Goal: Communication & Community: Answer question/provide support

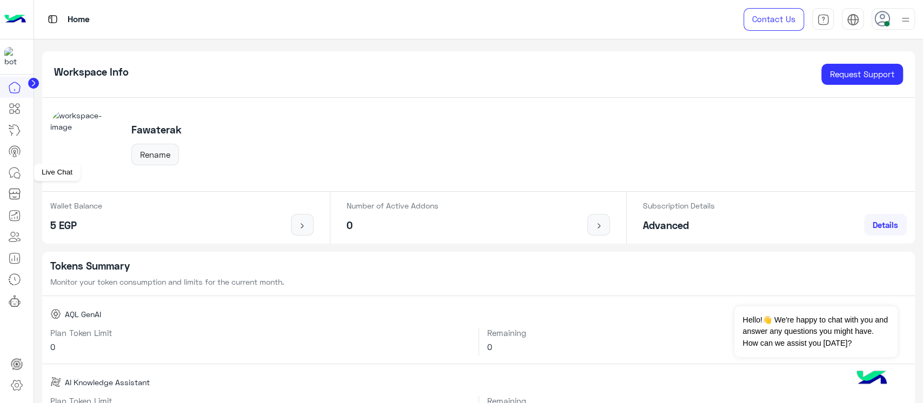
click at [22, 181] on link at bounding box center [14, 173] width 29 height 22
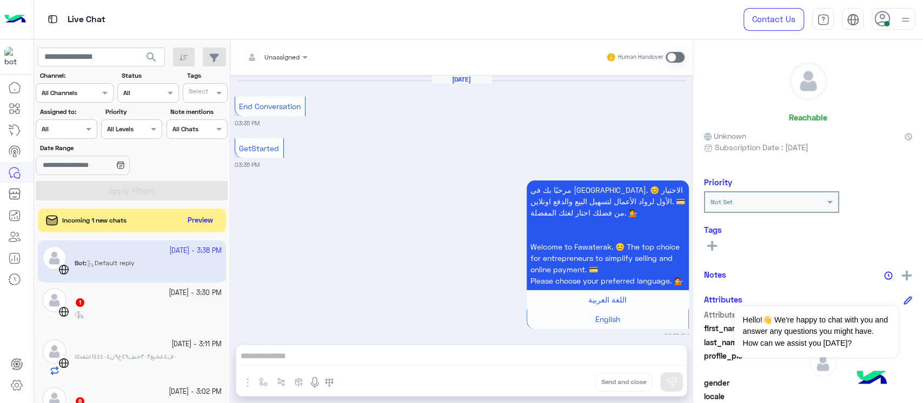
scroll to position [653, 0]
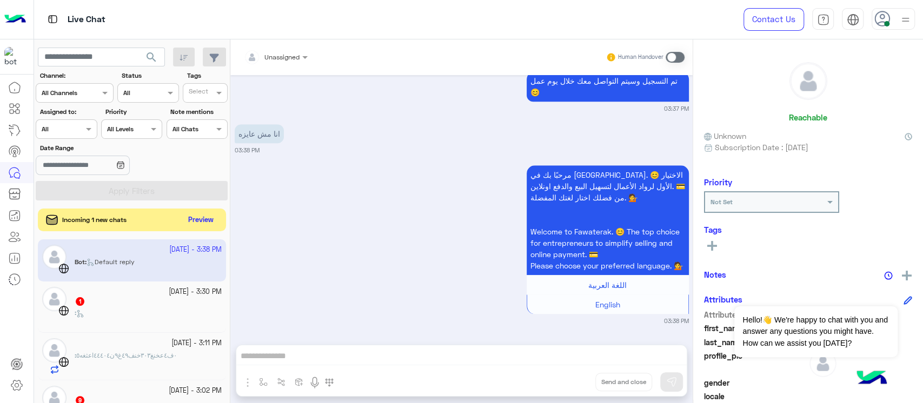
click at [211, 221] on button "Preview" at bounding box center [201, 220] width 34 height 15
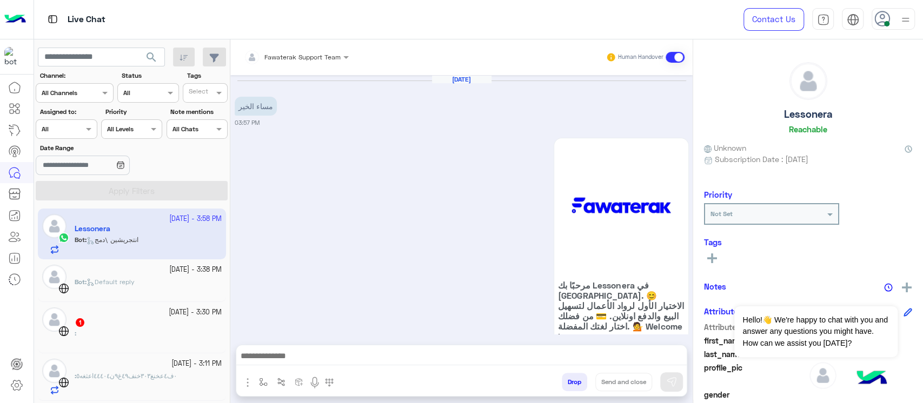
scroll to position [651, 0]
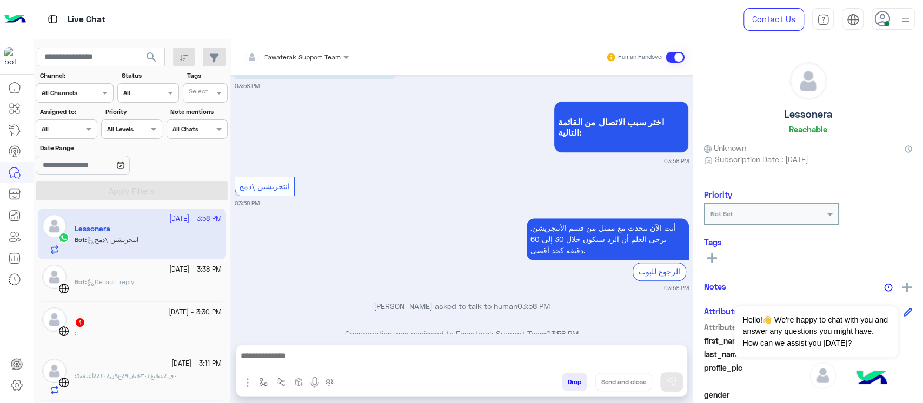
click at [392, 328] on div "Conversation was assigned to Fawaterak Support Team 03:58 PM" at bounding box center [462, 337] width 454 height 19
click at [419, 328] on p "Conversation was assigned to Fawaterak Support Team 03:58 PM" at bounding box center [462, 333] width 454 height 11
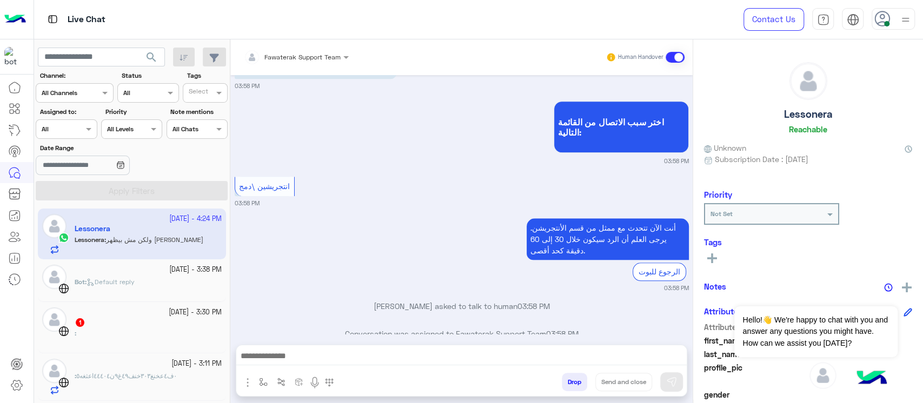
scroll to position [798, 0]
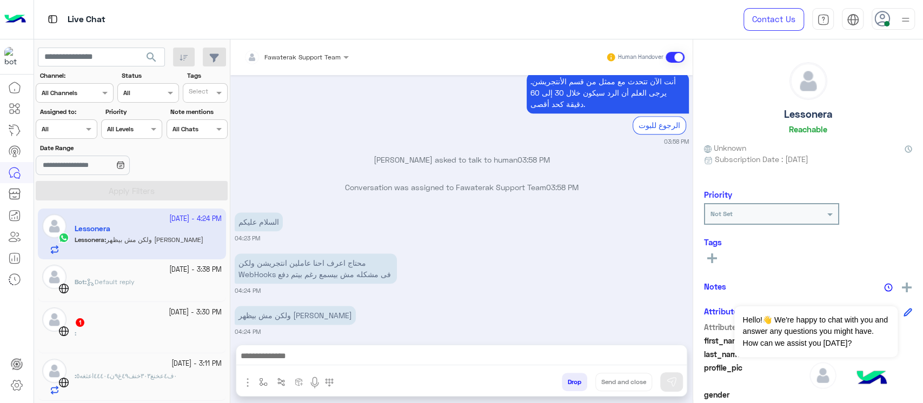
click at [417, 333] on div "[DATE] مساء الخير 03:57 PM مرحبًا بك Lessonera في [GEOGRAPHIC_DATA]. 😊 الاختيار…" at bounding box center [461, 204] width 462 height 259
click at [374, 253] on p "محتاج اعرف احنا عاملين انتجريشن ولكن WebHooks فى مشكله مش بيسمع رغم بيتم دفع" at bounding box center [316, 268] width 162 height 30
click at [251, 309] on p "ولكن مش بيظهر [PERSON_NAME]" at bounding box center [295, 315] width 121 height 19
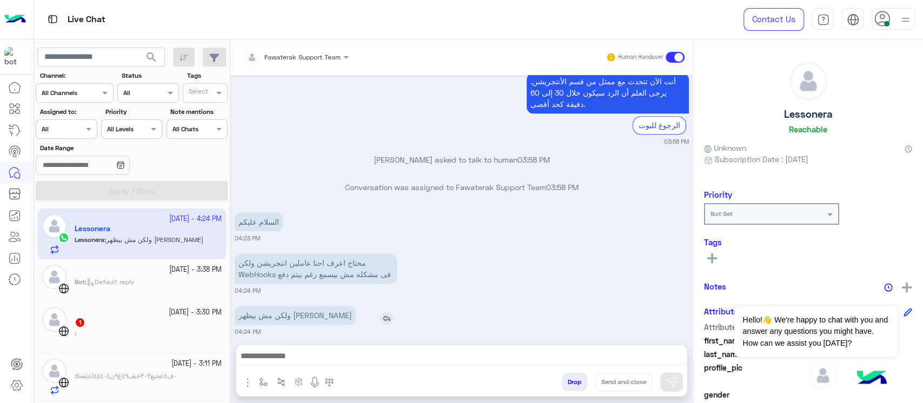
click at [251, 309] on p "ولكن مش بيظهر [PERSON_NAME]" at bounding box center [295, 315] width 121 height 19
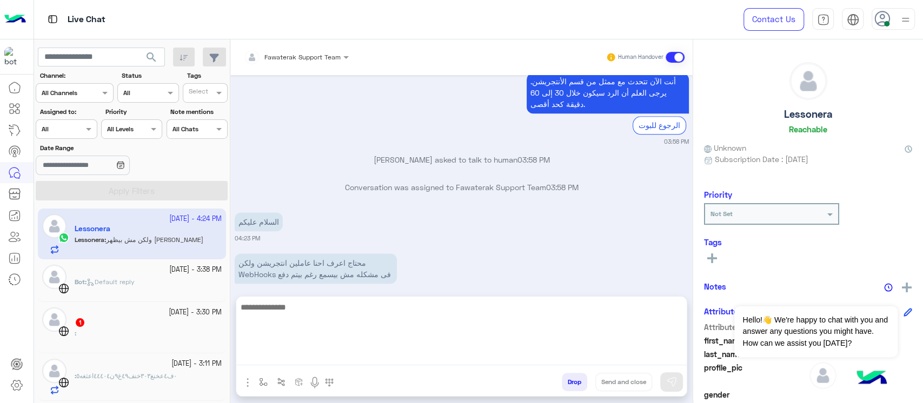
click at [318, 357] on textarea at bounding box center [461, 333] width 450 height 65
type textarea "**********"
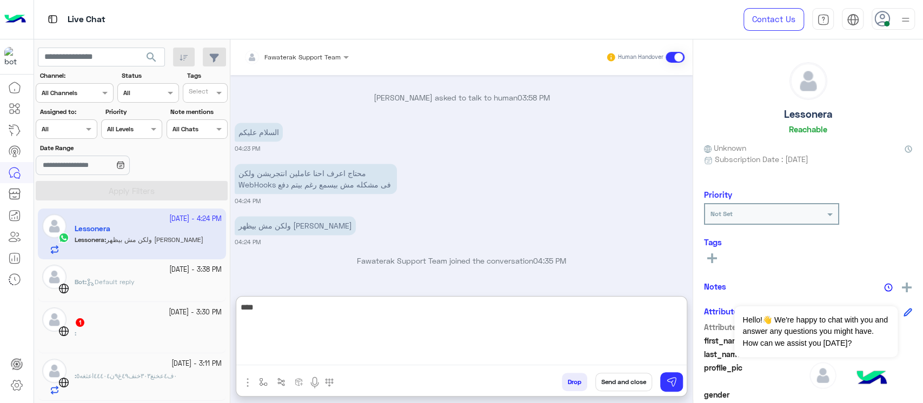
scroll to position [916, 0]
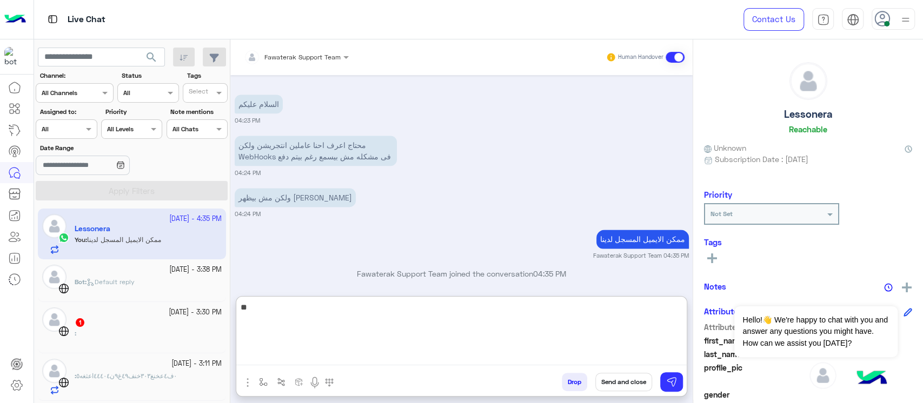
type textarea "*"
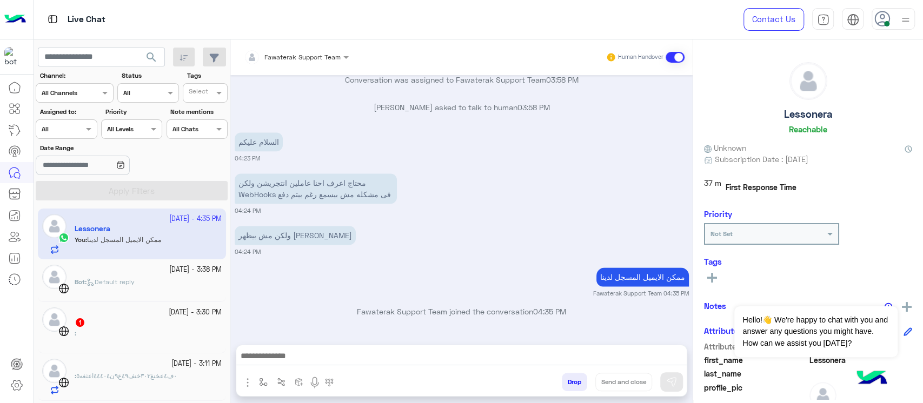
scroll to position [867, 0]
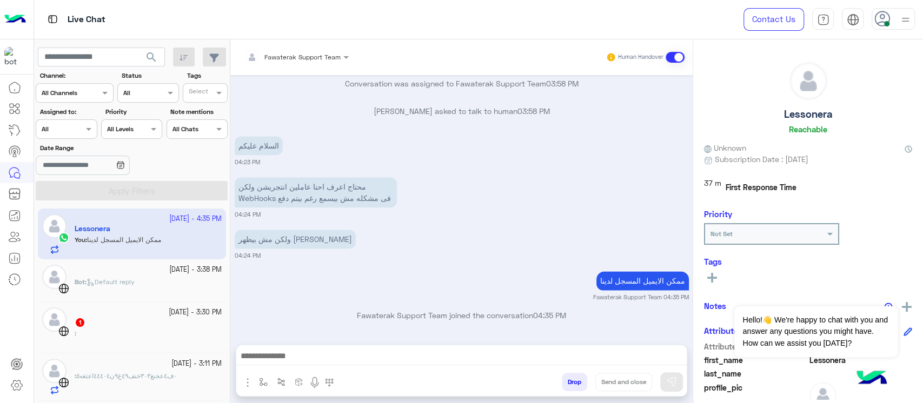
click at [687, 173] on div "[DATE] مساء الخير 03:57 PM مرحبًا بك Lessonera في [GEOGRAPHIC_DATA]. 😊 الاختيار…" at bounding box center [461, 204] width 462 height 259
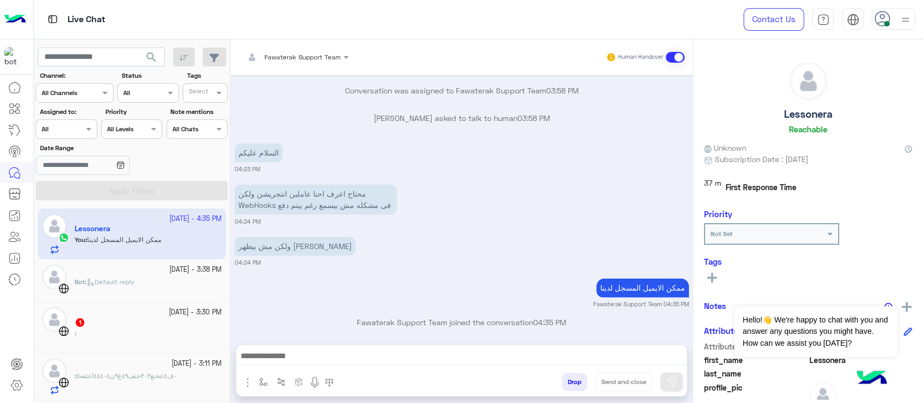
click at [687, 173] on div "[DATE] مساء الخير 03:57 PM مرحبًا بك Lessonera في [GEOGRAPHIC_DATA]. 😊 الاختيار…" at bounding box center [461, 204] width 462 height 259
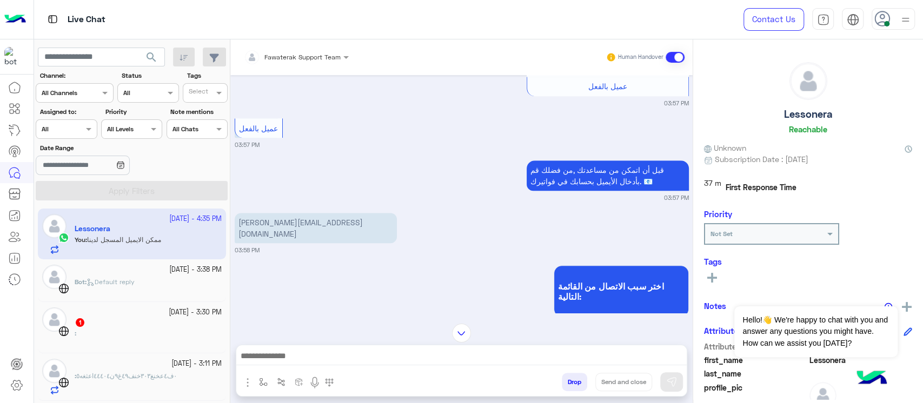
scroll to position [526, 0]
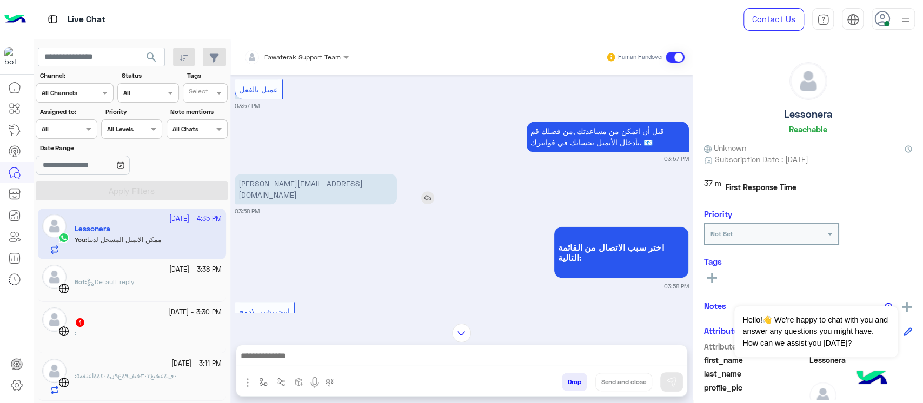
drag, startPoint x: 233, startPoint y: 180, endPoint x: 306, endPoint y: 172, distance: 72.8
click at [306, 172] on div "[DATE] مساء الخير 03:57 PM مرحبًا بك Lessonera في [GEOGRAPHIC_DATA]. 😊 الاختيار…" at bounding box center [461, 194] width 462 height 238
copy p "[PERSON_NAME][EMAIL_ADDRESS][DOMAIN_NAME]"
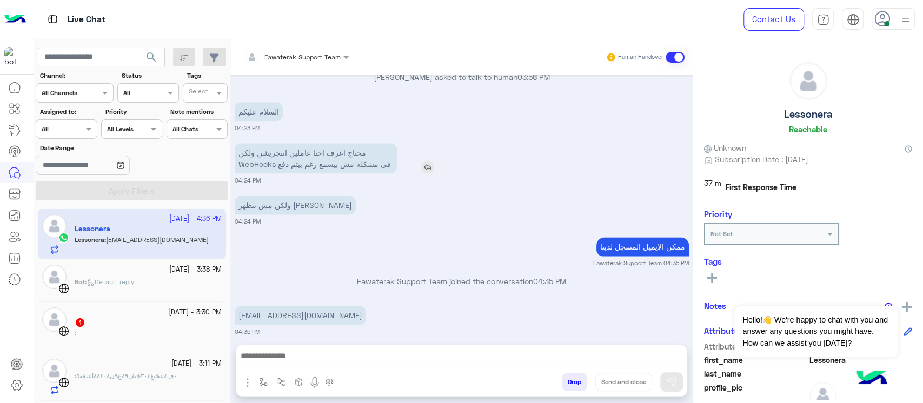
drag, startPoint x: 351, startPoint y: 143, endPoint x: 268, endPoint y: 144, distance: 83.2
click at [268, 144] on p "محتاج اعرف احنا عاملين انتجريشن ولكن WebHooks فى مشكله مش بيسمع رغم بيتم دفع" at bounding box center [316, 158] width 162 height 30
click at [313, 146] on p "محتاج اعرف احنا عاملين انتجريشن ولكن WebHooks فى مشكله مش بيسمع رغم بيتم دفع" at bounding box center [316, 158] width 162 height 30
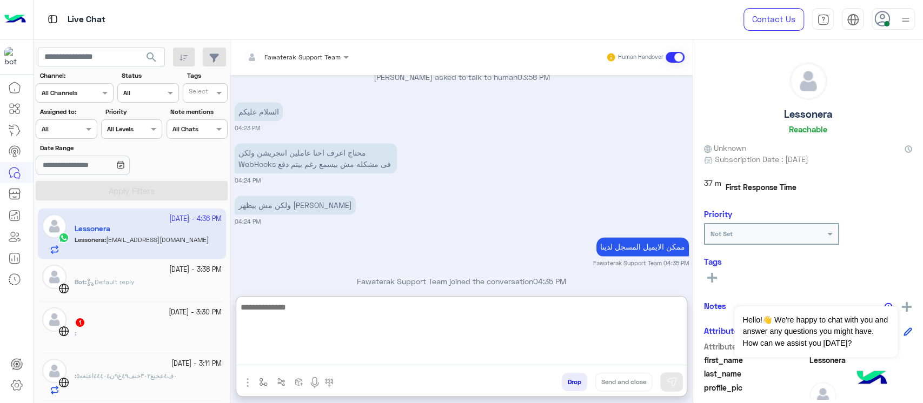
click at [340, 357] on textarea at bounding box center [461, 333] width 450 height 65
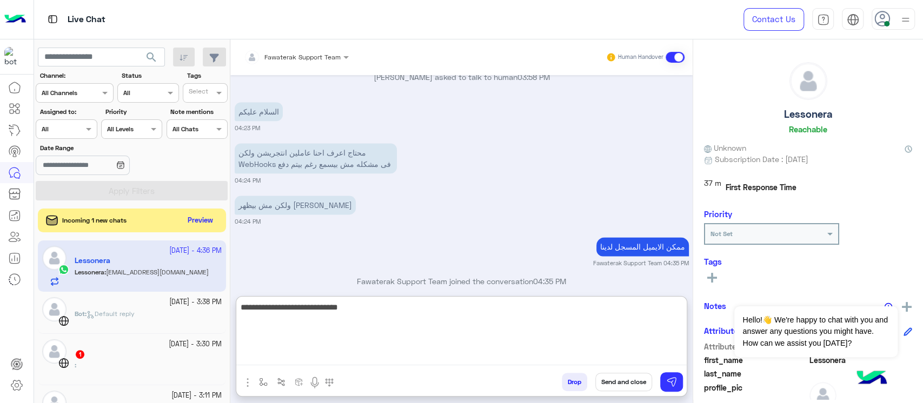
type textarea "**********"
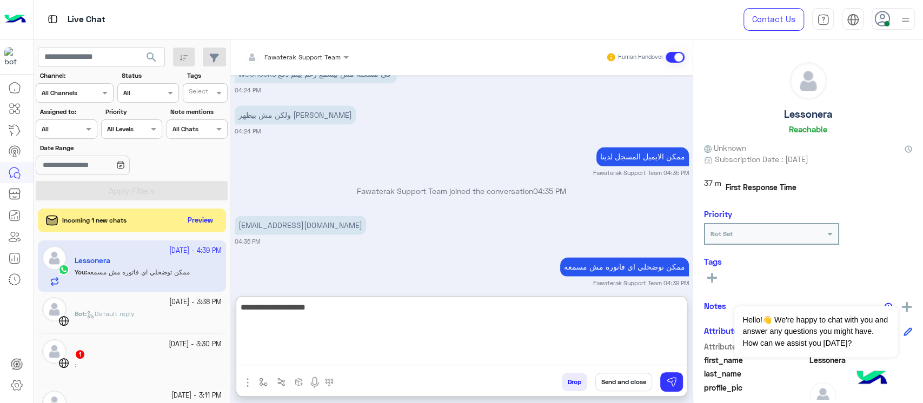
type textarea "**********"
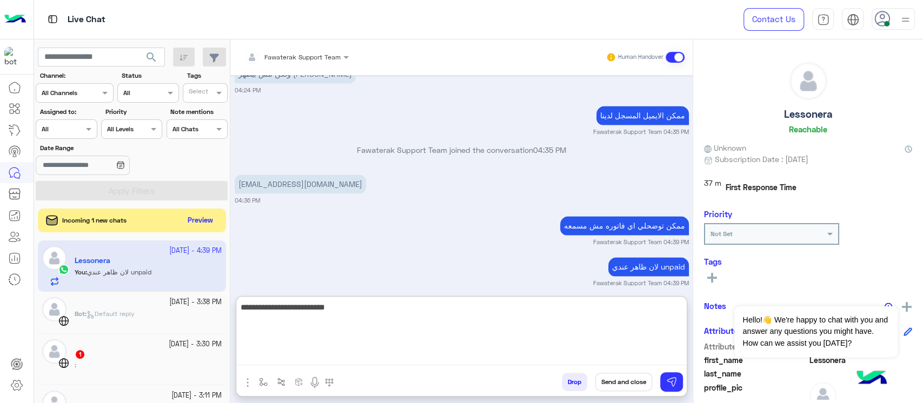
type textarea "**********"
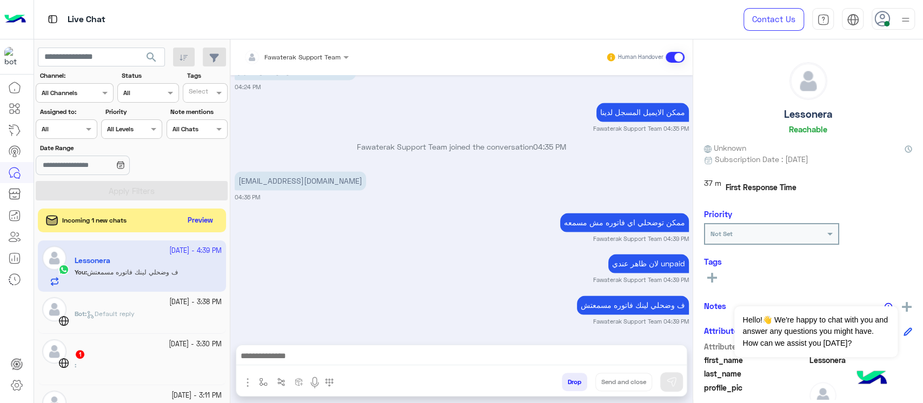
scroll to position [1045, 0]
click at [169, 303] on small "[DATE] - 3:38 PM" at bounding box center [195, 302] width 52 height 10
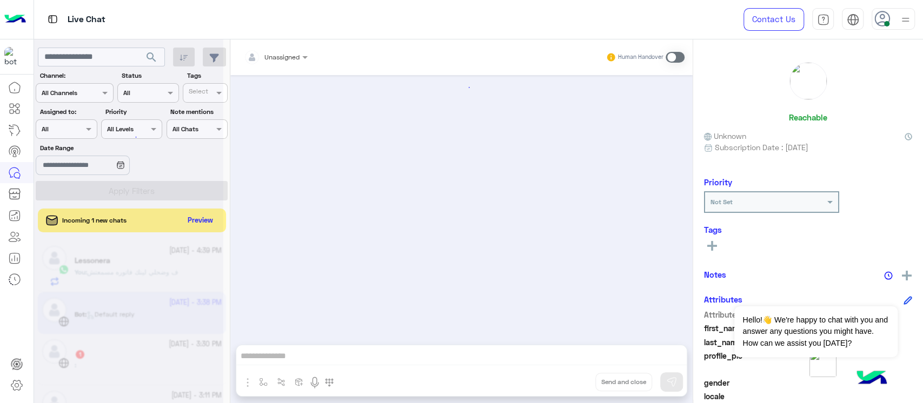
click at [196, 220] on div at bounding box center [128, 205] width 189 height 403
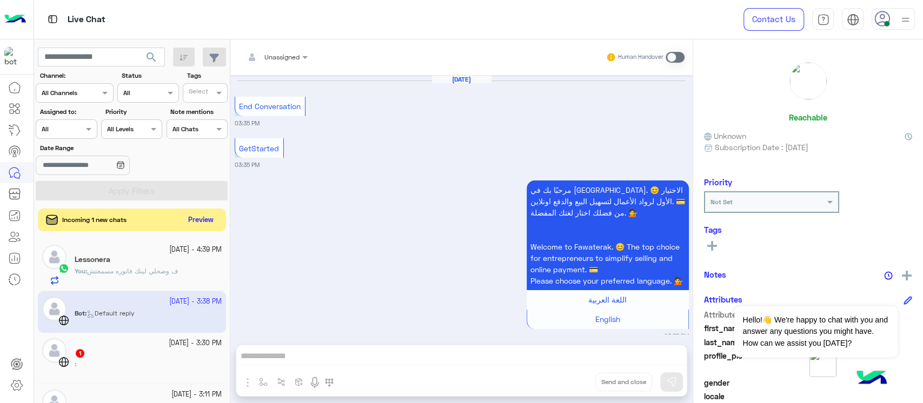
scroll to position [653, 0]
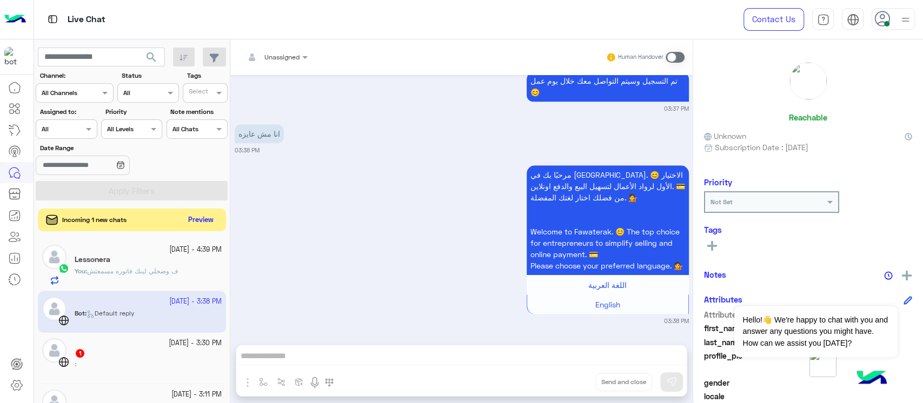
click at [196, 220] on button "Preview" at bounding box center [201, 220] width 34 height 15
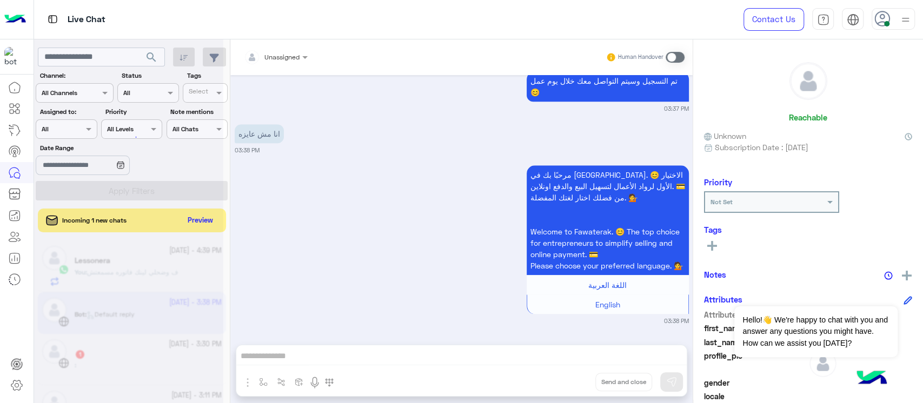
click at [196, 220] on div at bounding box center [128, 205] width 189 height 403
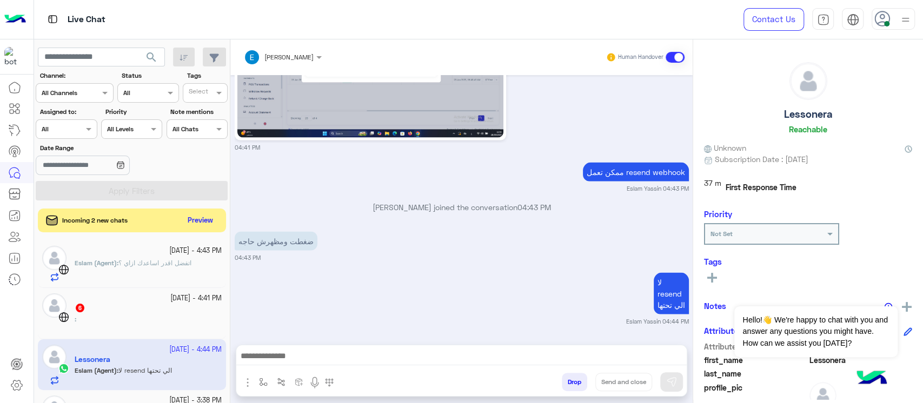
scroll to position [1418, 0]
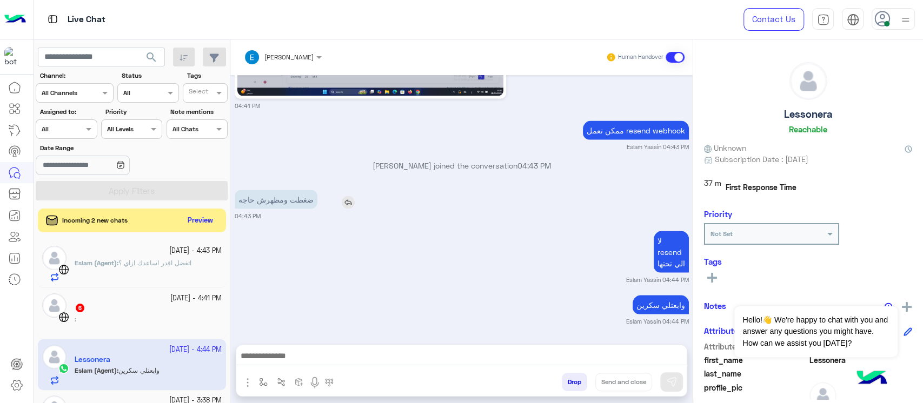
click at [275, 190] on p "ضغطت ومظهرش حاجه" at bounding box center [276, 199] width 83 height 19
drag, startPoint x: 692, startPoint y: 318, endPoint x: 685, endPoint y: 292, distance: 26.9
click at [685, 292] on mat-drawer-container "Eslam Yassin Human Handover [DATE] مرحبًا بك Lessonera في [GEOGRAPHIC_DATA]. 😊 …" at bounding box center [576, 223] width 692 height 368
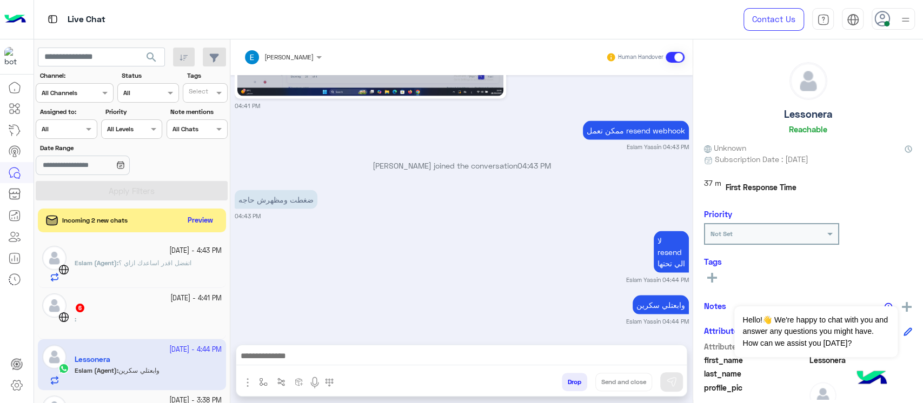
click at [431, 213] on small "04:43 PM" at bounding box center [462, 215] width 454 height 9
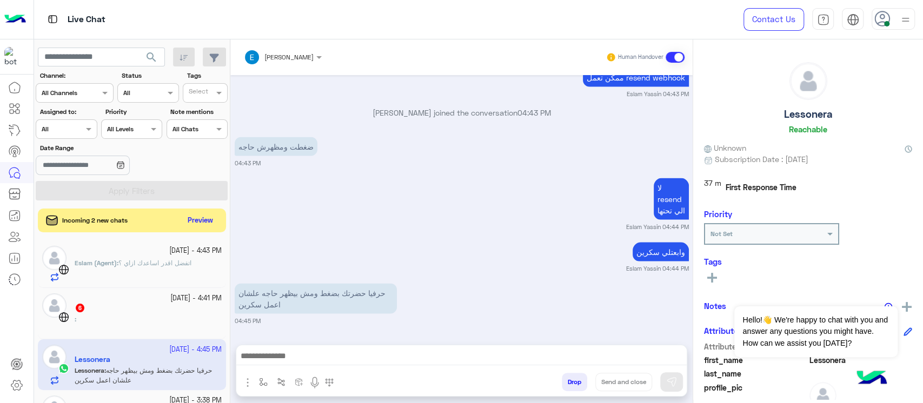
click at [169, 251] on small "[DATE] - 4:43 PM" at bounding box center [195, 251] width 52 height 10
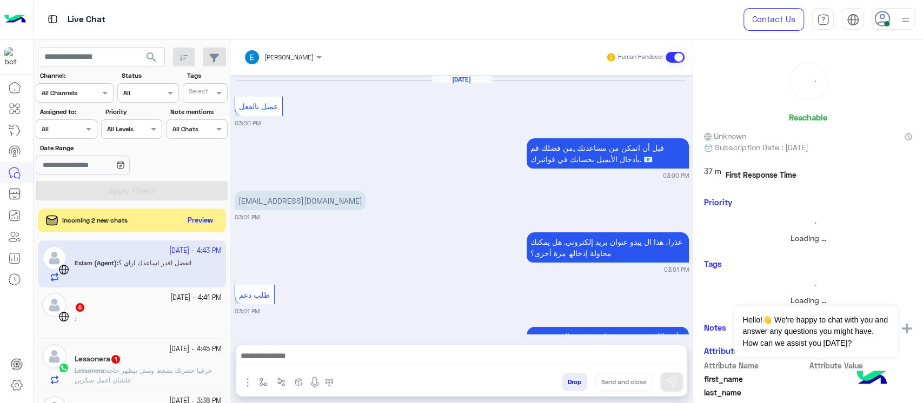
scroll to position [813, 0]
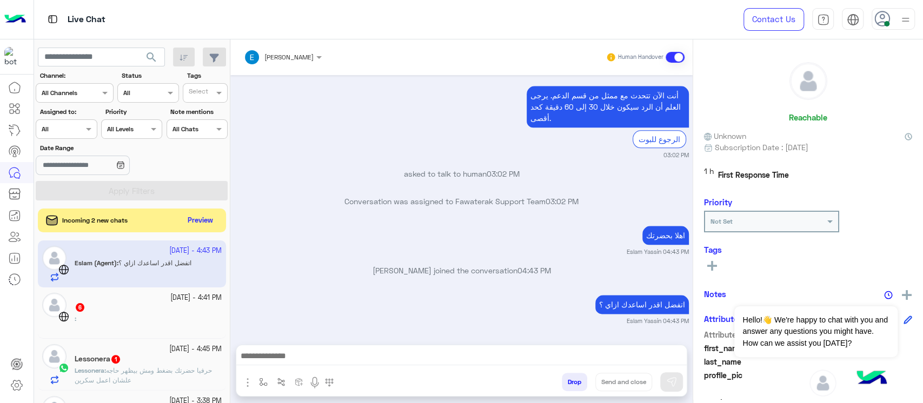
click at [541, 199] on p "Conversation was assigned to Fawaterak Support Team 03:02 PM" at bounding box center [462, 201] width 454 height 11
click at [465, 279] on div "[PERSON_NAME] joined the conversation 04:43 PM" at bounding box center [462, 274] width 454 height 19
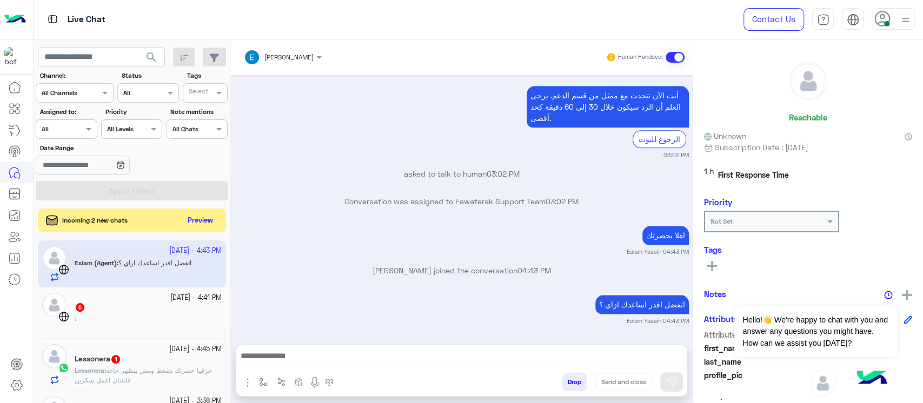
click at [465, 279] on div "[PERSON_NAME] joined the conversation 04:43 PM" at bounding box center [462, 274] width 454 height 19
click at [138, 313] on div "6" at bounding box center [148, 308] width 147 height 11
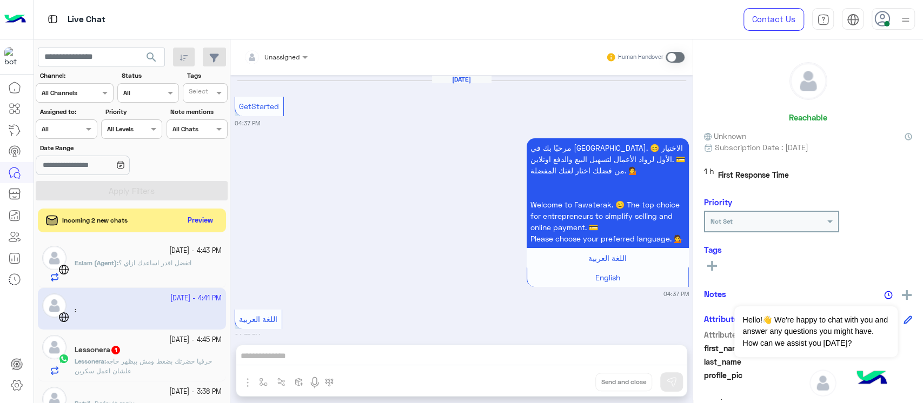
scroll to position [495, 0]
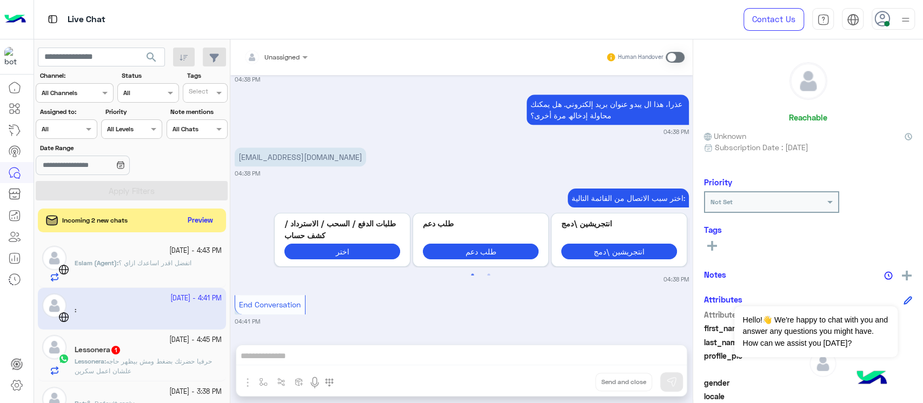
click at [106, 357] on b "Lessonera :" at bounding box center [90, 361] width 31 height 8
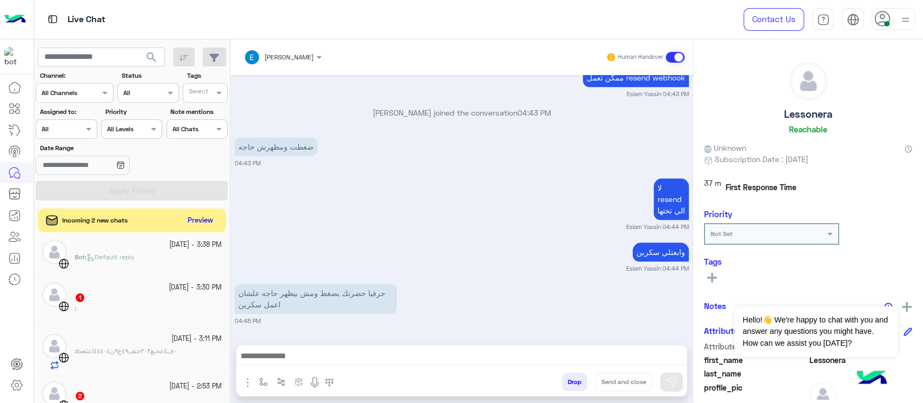
scroll to position [149, 0]
click at [201, 217] on button "Preview" at bounding box center [201, 220] width 34 height 15
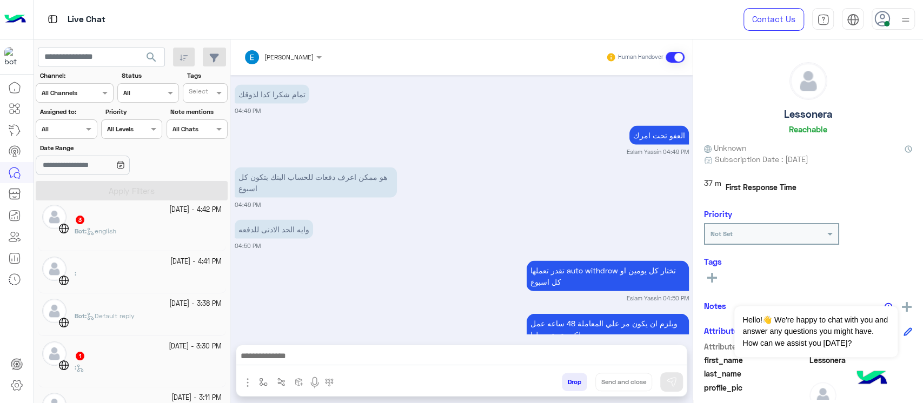
scroll to position [1584, 0]
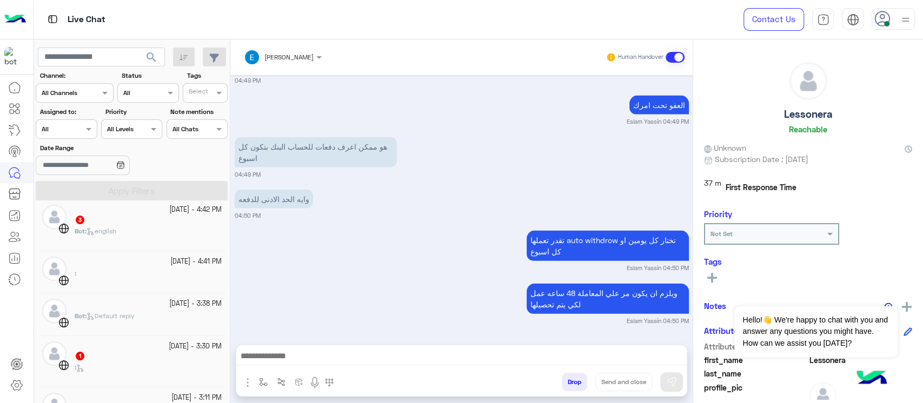
click at [160, 223] on div "3" at bounding box center [148, 220] width 147 height 11
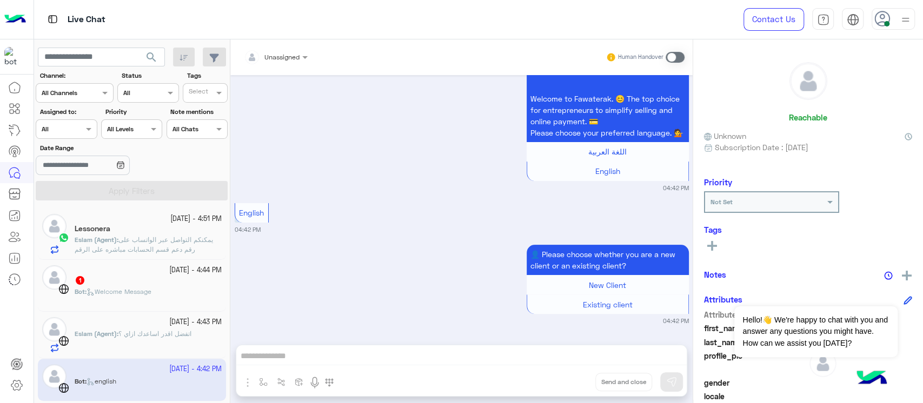
click at [132, 245] on p "Eslam (Agent) : يمكنكم التواصل عبر الواتساب على رقم دعم قسم الحسابات مباشره على…" at bounding box center [148, 249] width 147 height 29
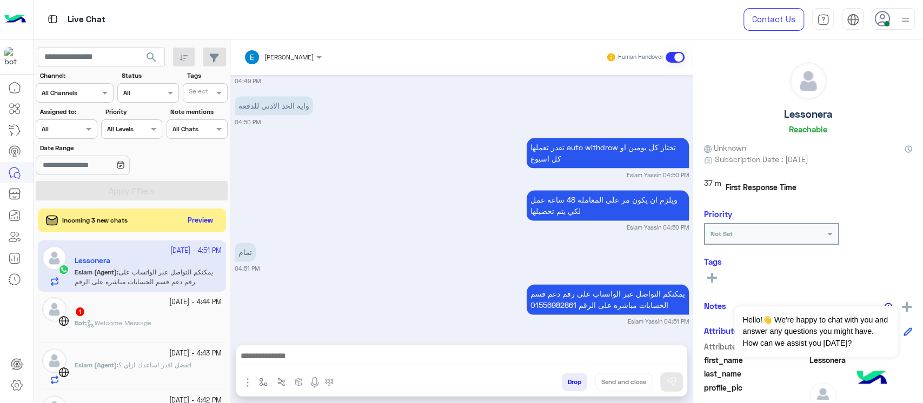
scroll to position [932, 0]
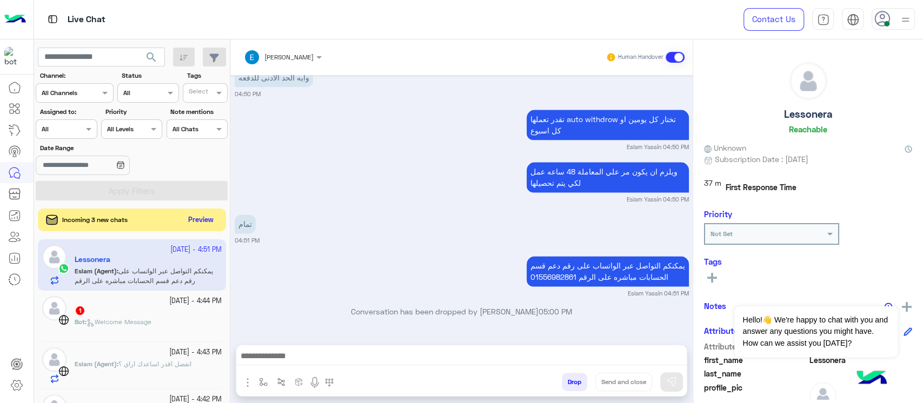
click at [200, 218] on button "Preview" at bounding box center [201, 220] width 34 height 15
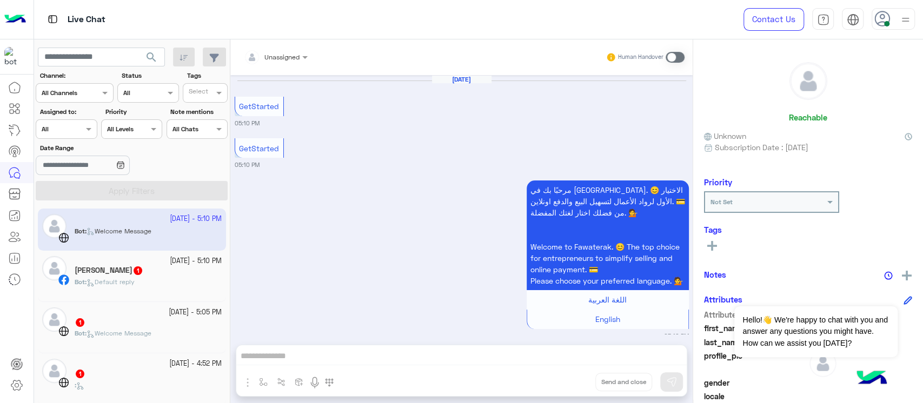
scroll to position [208, 0]
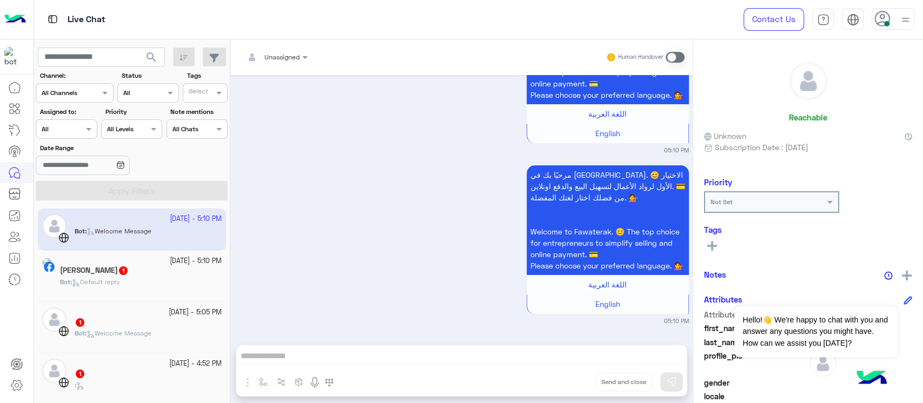
click at [563, 312] on div "English" at bounding box center [607, 304] width 161 height 19
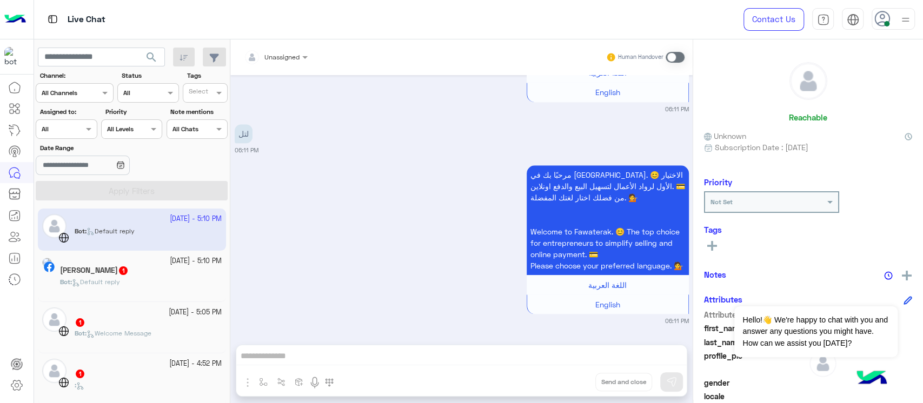
scroll to position [879, 0]
click at [99, 261] on div "[DATE] - 5:10 PM" at bounding box center [141, 261] width 162 height 10
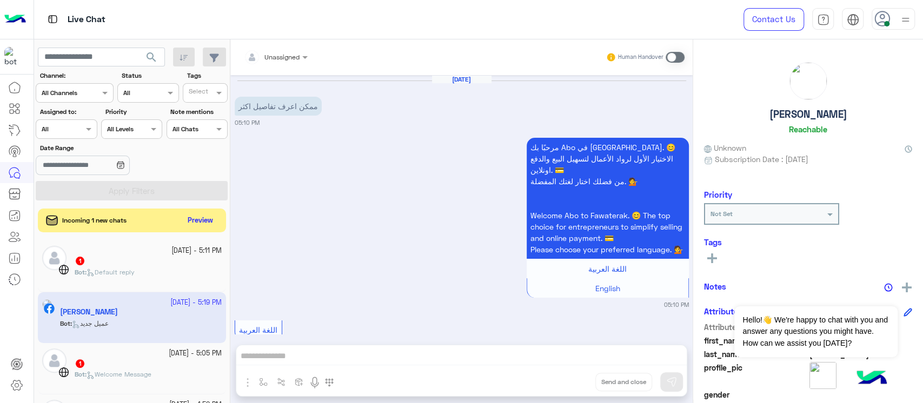
scroll to position [294, 0]
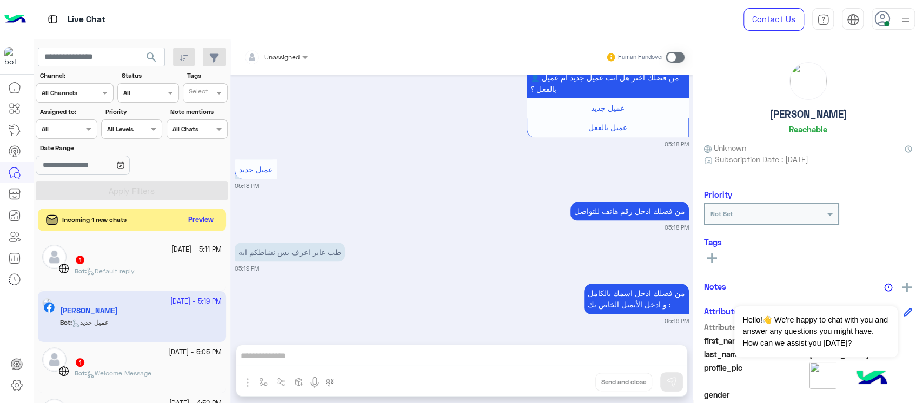
click at [199, 222] on button "Preview" at bounding box center [201, 220] width 34 height 15
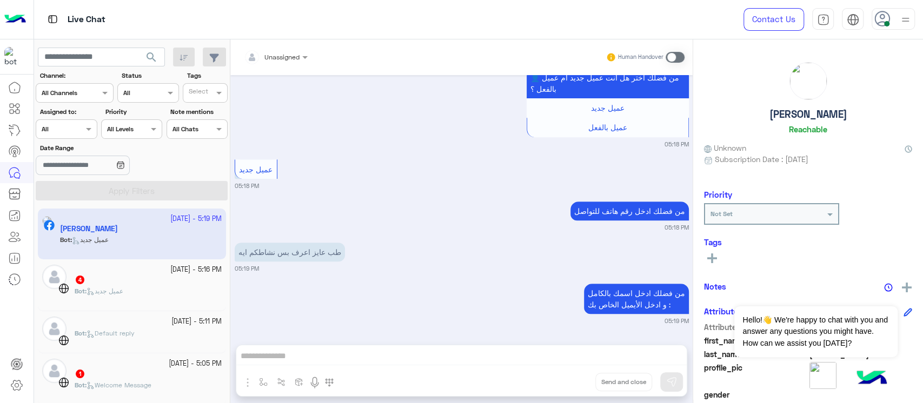
click at [107, 303] on div "Bot : عميل جديد" at bounding box center [148, 295] width 147 height 19
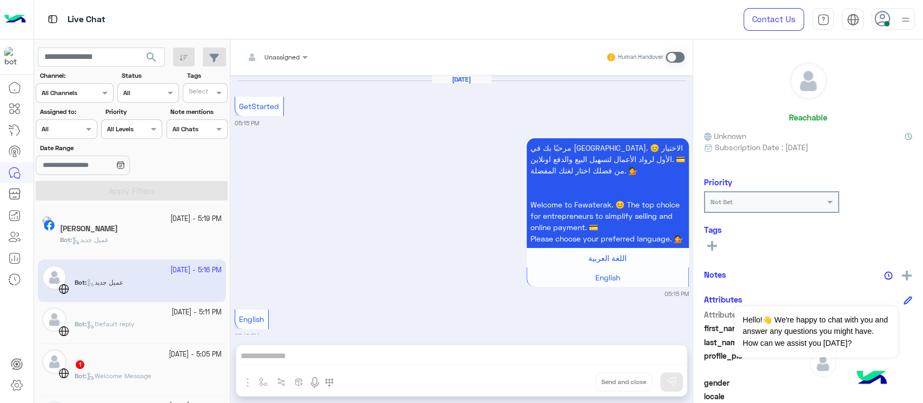
scroll to position [333, 0]
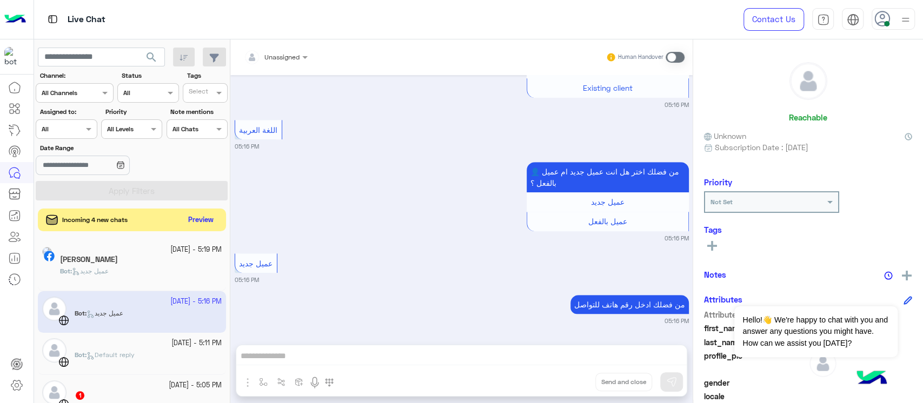
click at [195, 222] on button "Preview" at bounding box center [201, 220] width 34 height 15
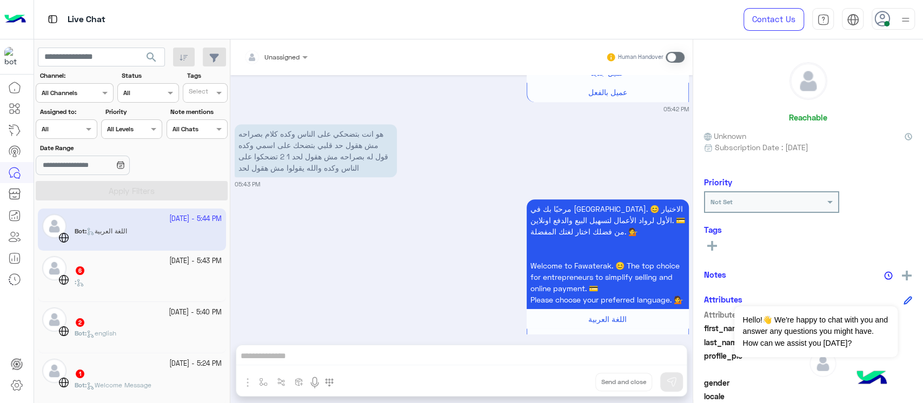
scroll to position [1371, 0]
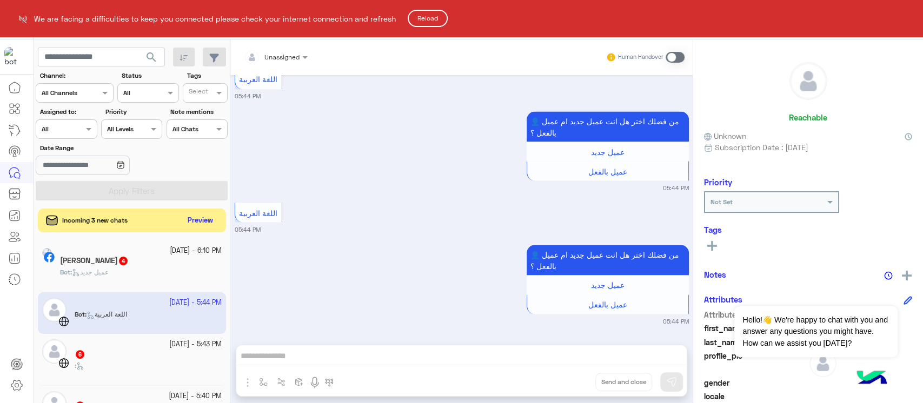
click at [190, 221] on html "We are facing a difficulties to keep you connected please check your internet c…" at bounding box center [461, 201] width 923 height 403
click at [430, 16] on button "Reload" at bounding box center [428, 18] width 40 height 17
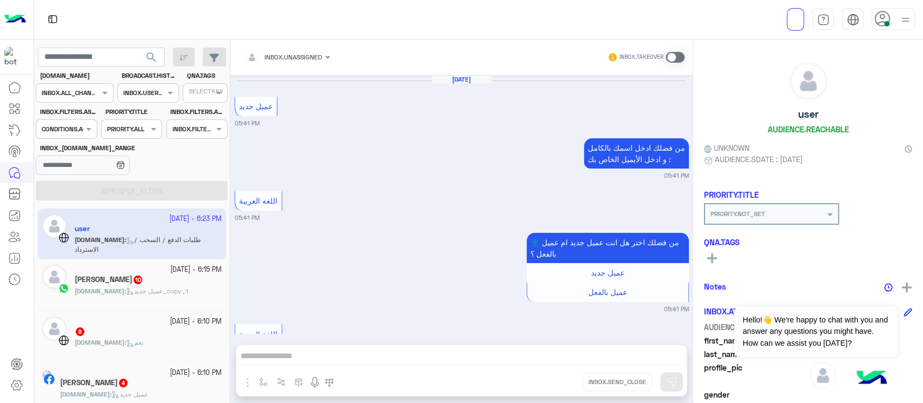
scroll to position [2814, 0]
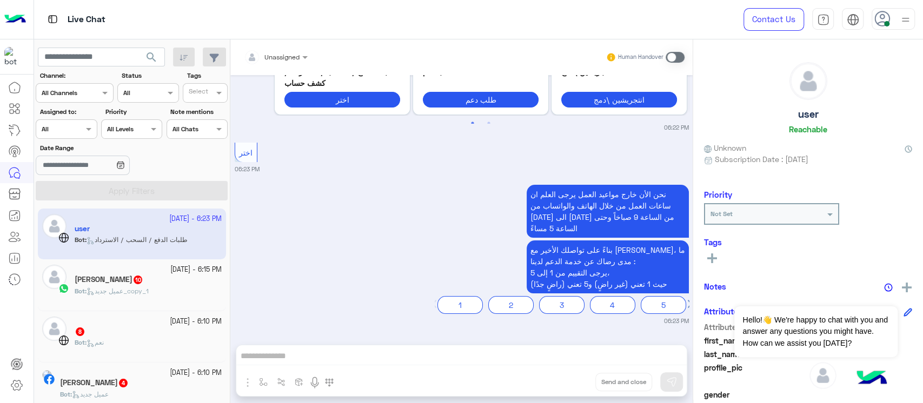
click at [101, 278] on h5 "Ahmed Gamal 10" at bounding box center [109, 279] width 69 height 9
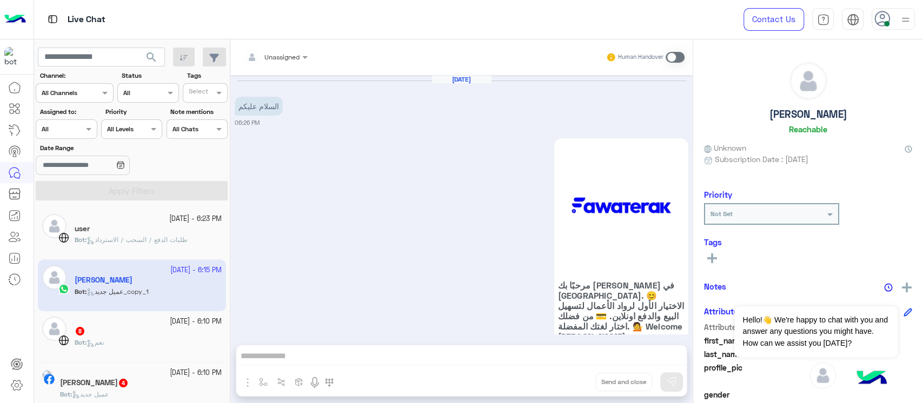
scroll to position [1329, 0]
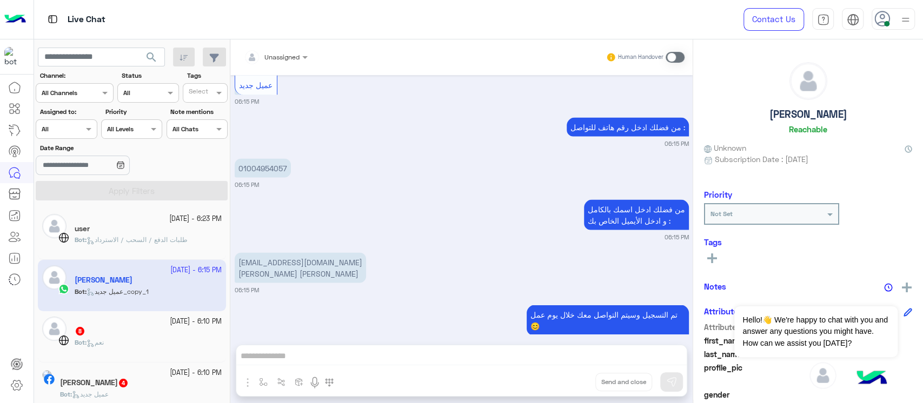
click at [111, 344] on div "Bot : نعم" at bounding box center [148, 347] width 147 height 19
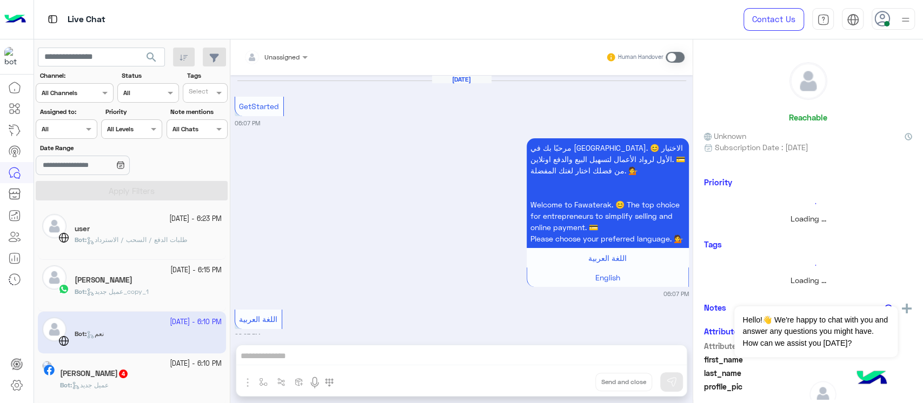
scroll to position [867, 0]
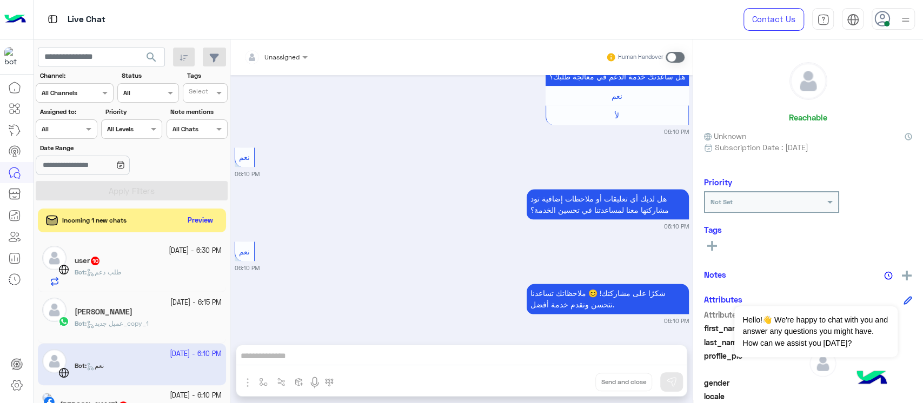
click at [138, 262] on div "user 10" at bounding box center [148, 261] width 147 height 11
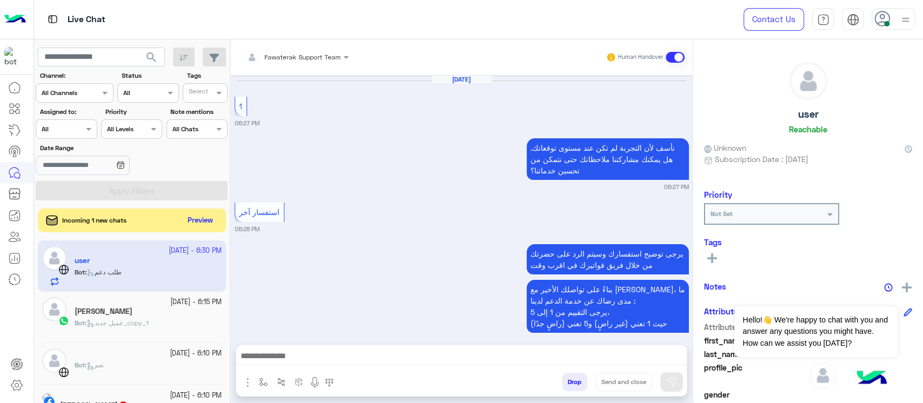
scroll to position [756, 0]
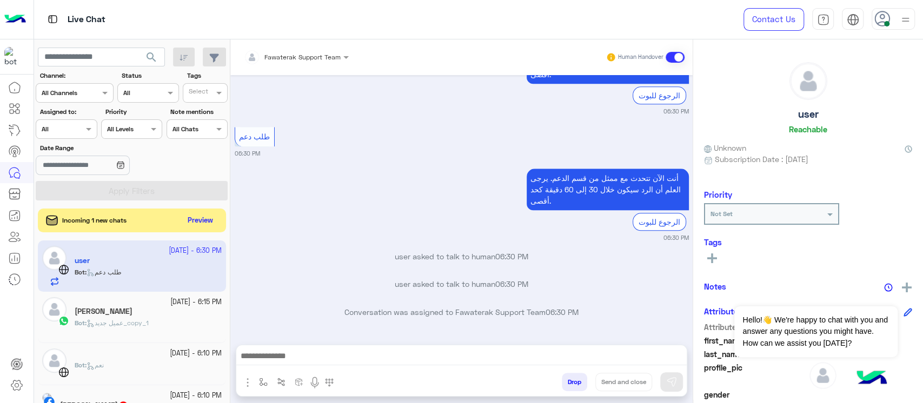
click at [451, 368] on div at bounding box center [461, 358] width 450 height 27
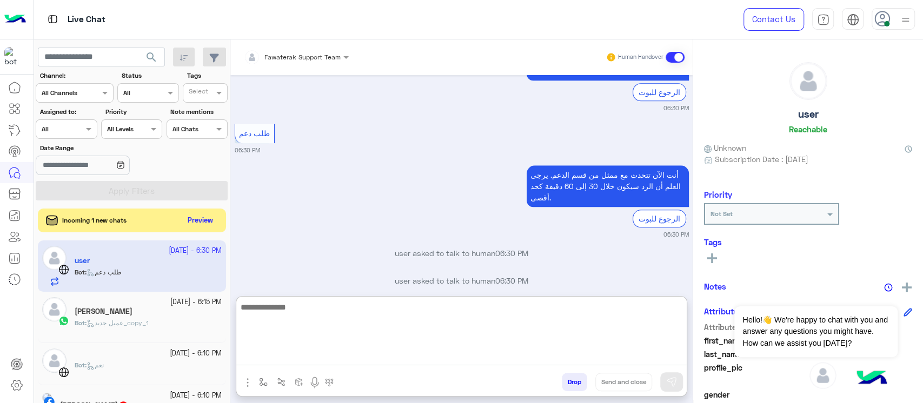
click at [491, 364] on textarea at bounding box center [461, 333] width 450 height 65
type textarea "**********"
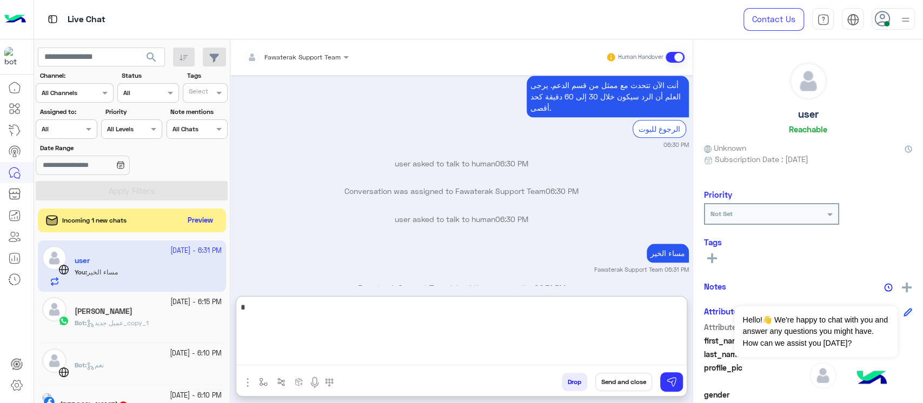
scroll to position [873, 0]
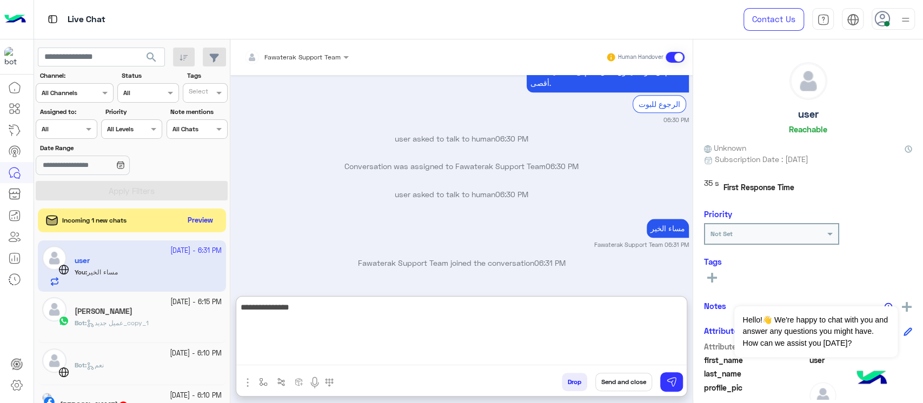
type textarea "**********"
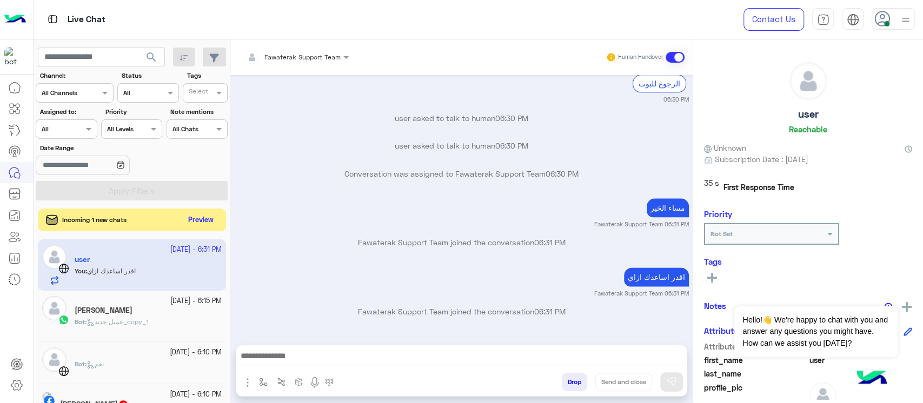
scroll to position [893, 0]
click at [198, 224] on button "Preview" at bounding box center [201, 220] width 34 height 15
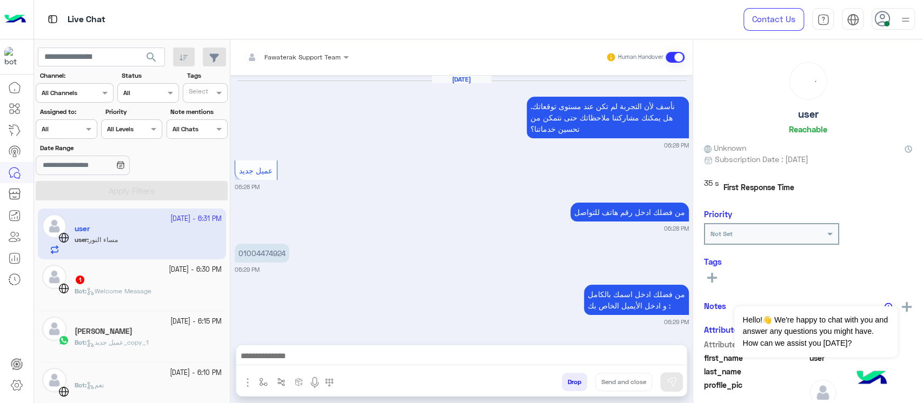
scroll to position [610, 0]
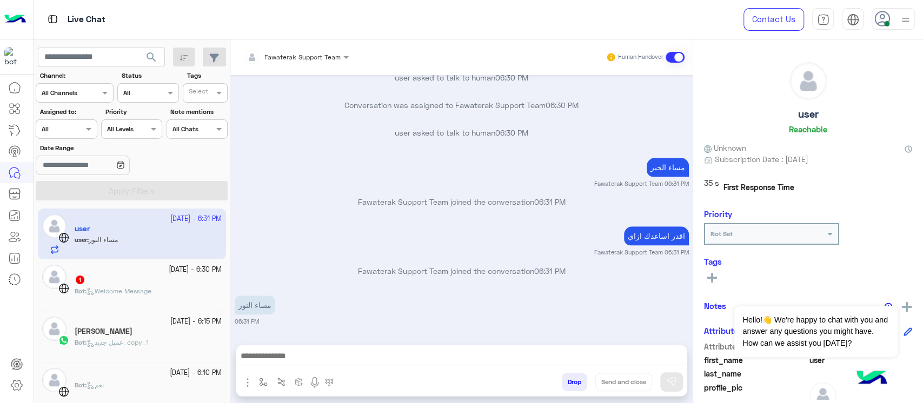
click at [167, 292] on div "Bot : Welcome Message" at bounding box center [148, 295] width 147 height 19
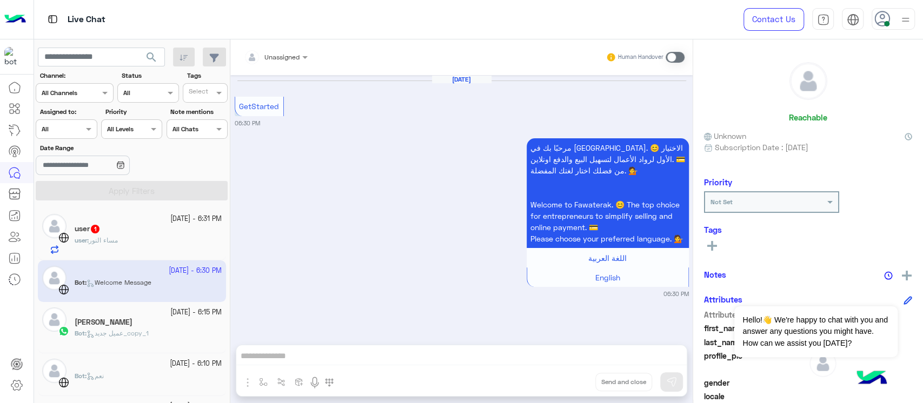
click at [170, 317] on small "28 September - 6:15 PM" at bounding box center [195, 313] width 51 height 10
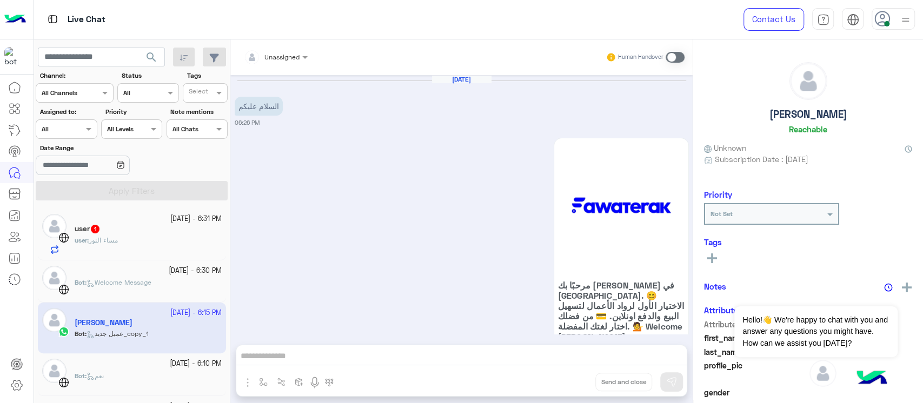
scroll to position [1329, 0]
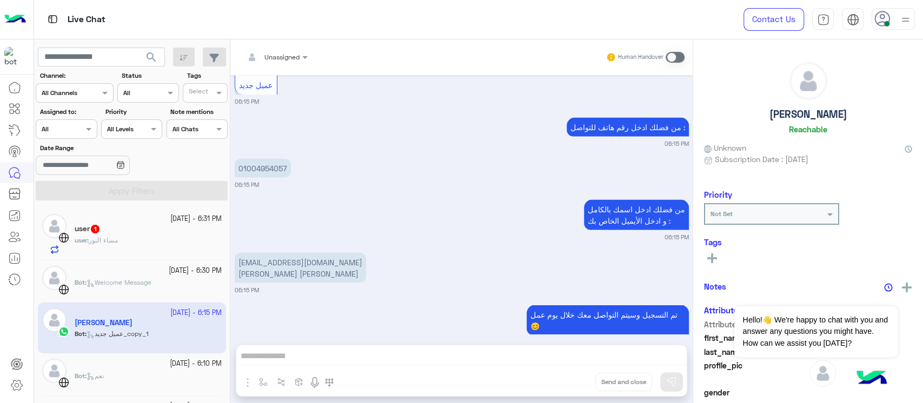
click at [143, 245] on div "user : مساء النور" at bounding box center [148, 245] width 147 height 19
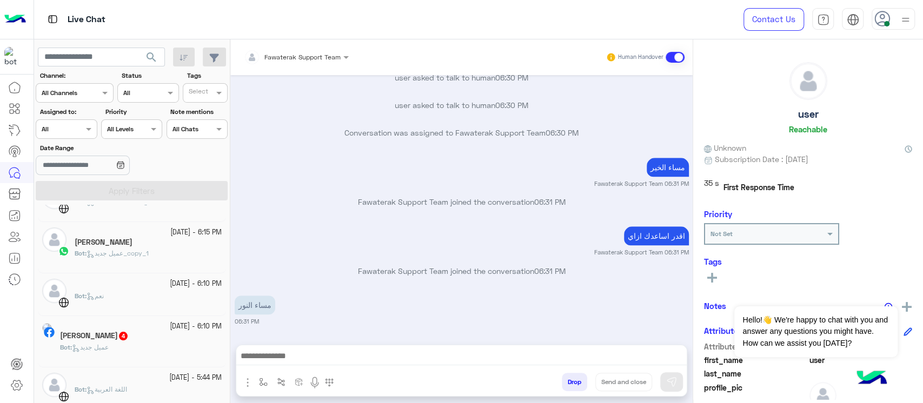
scroll to position [84, 0]
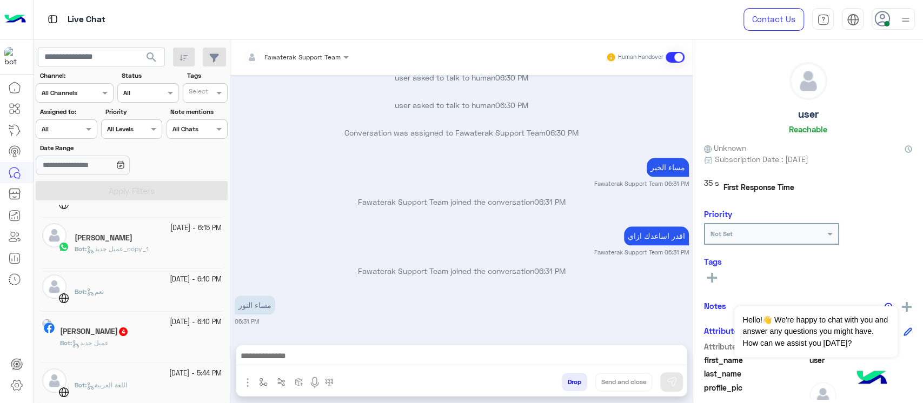
click at [139, 335] on div "Abo Omar 4" at bounding box center [141, 332] width 162 height 11
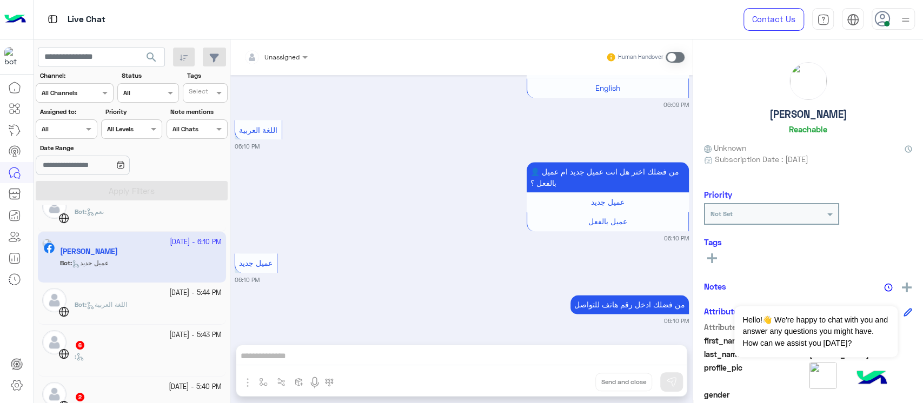
scroll to position [215, 0]
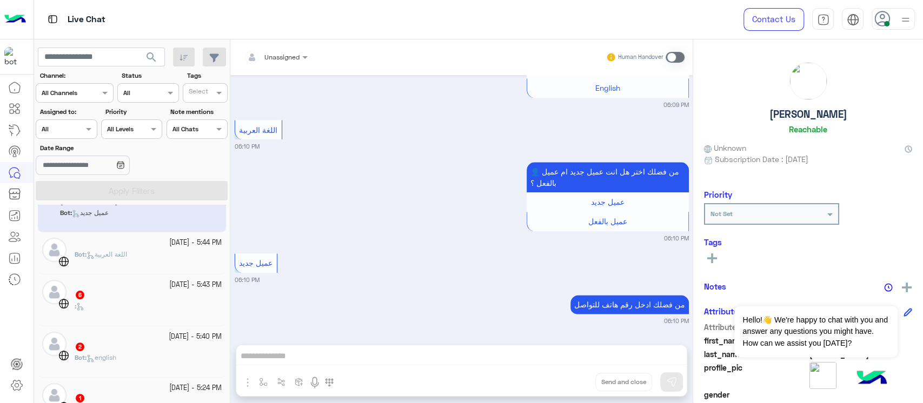
click at [121, 298] on div "6" at bounding box center [148, 295] width 147 height 11
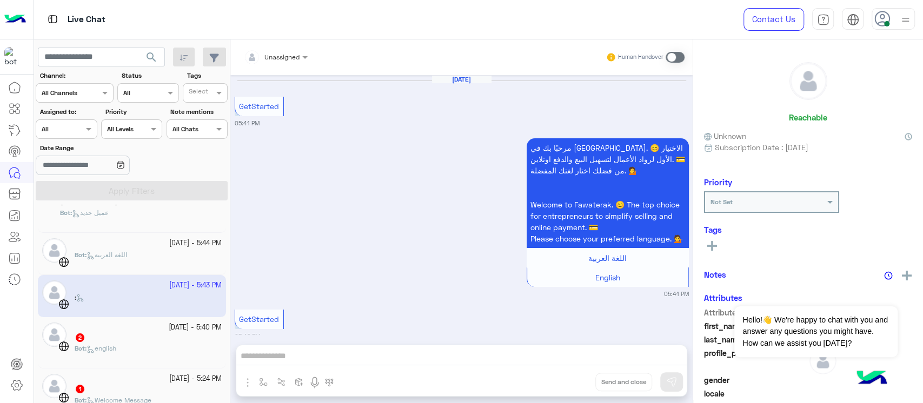
scroll to position [739, 0]
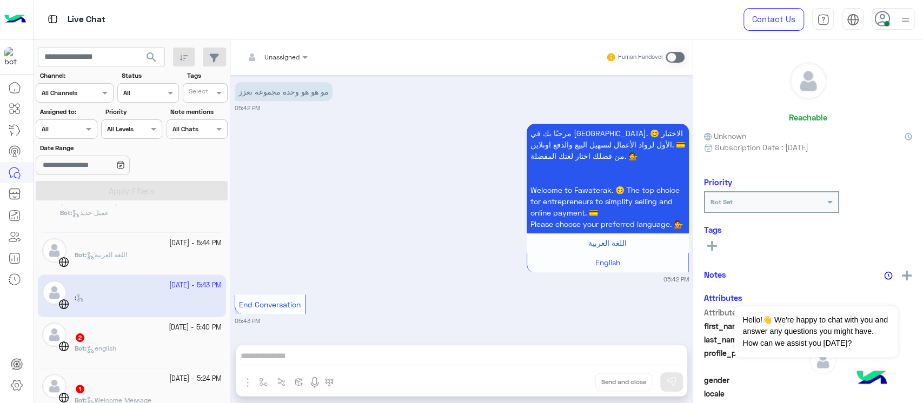
click at [122, 330] on div "[DATE] - 5:40 PM" at bounding box center [148, 328] width 147 height 10
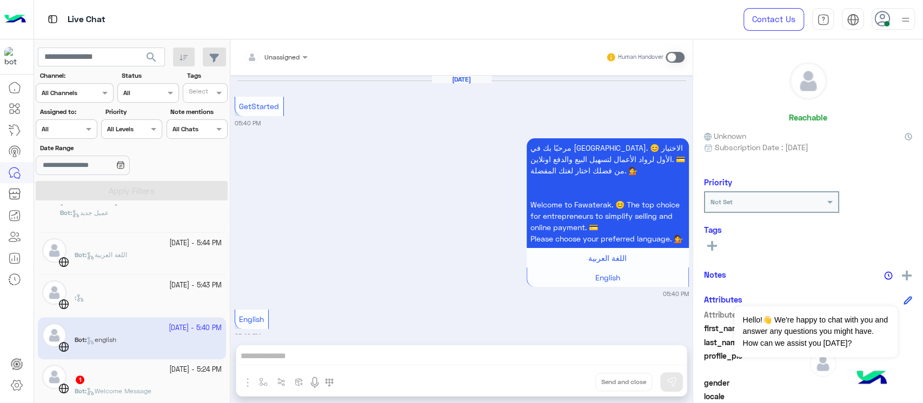
scroll to position [117, 0]
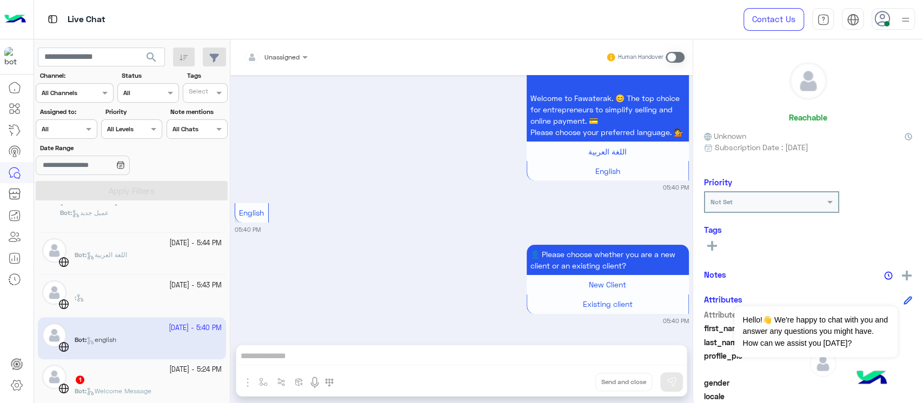
click at [169, 373] on small "[DATE] - 5:24 PM" at bounding box center [195, 370] width 52 height 10
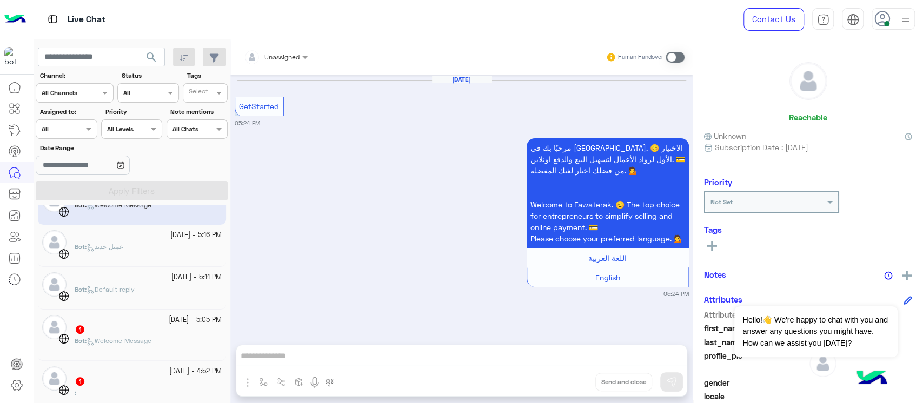
scroll to position [394, 0]
click at [129, 316] on div "[DATE] - 5:05 PM" at bounding box center [148, 318] width 147 height 10
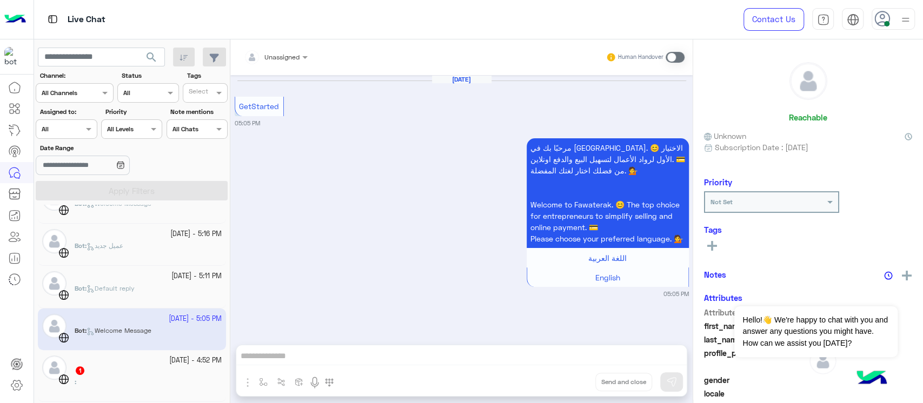
click at [133, 362] on div "[DATE] - 4:52 PM" at bounding box center [148, 361] width 147 height 10
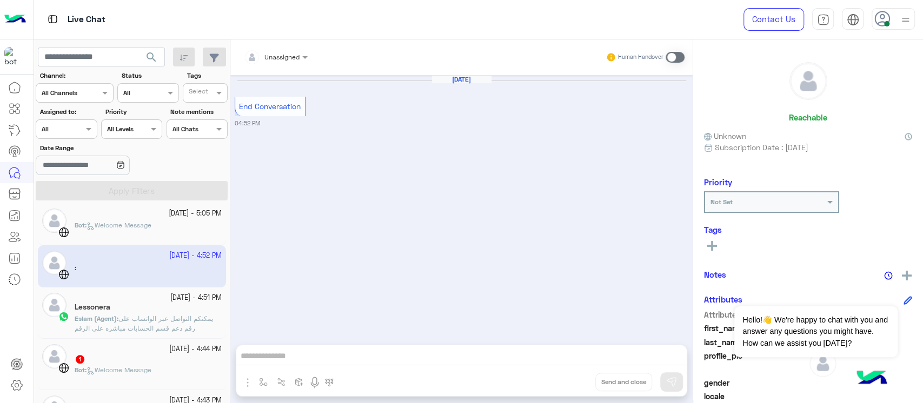
scroll to position [504, 0]
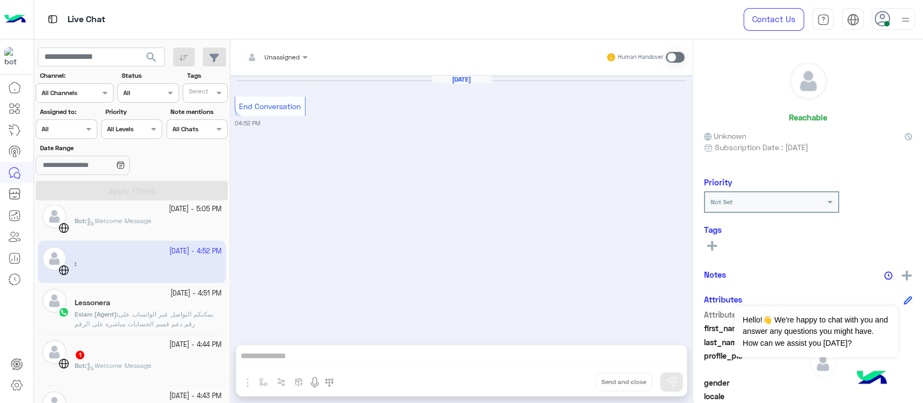
click at [131, 287] on div "28 September - 4:51 PM Lessonera Eslam (Agent) : يمكنكم التواصل عبر الواتساب عل…" at bounding box center [132, 308] width 188 height 51
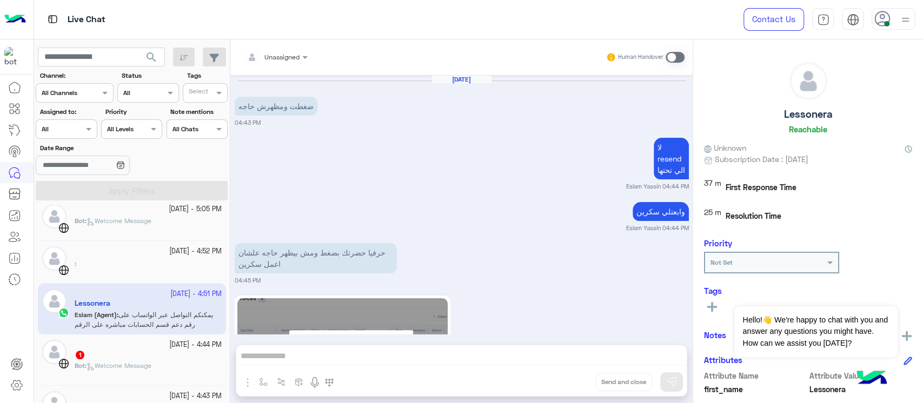
scroll to position [904, 0]
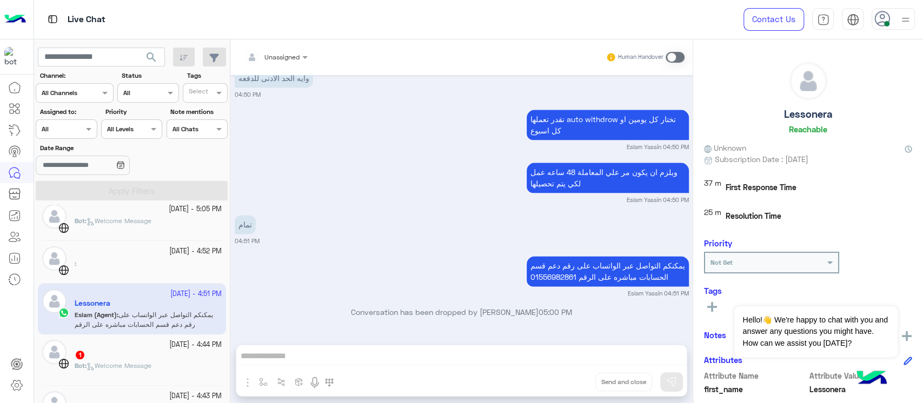
click at [117, 358] on div "1" at bounding box center [148, 355] width 147 height 11
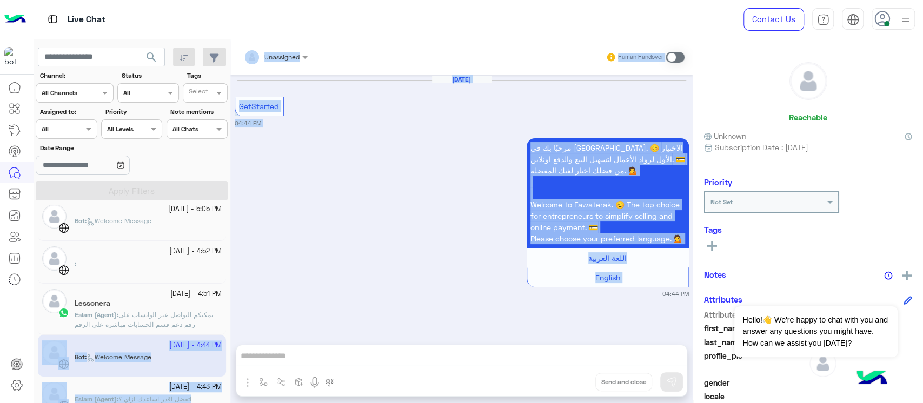
drag, startPoint x: 230, startPoint y: 317, endPoint x: 226, endPoint y: 324, distance: 7.5
click at [226, 324] on mat-drawer-container "search Channel: Channel All Channels Status Channel All Tags Select Assigned to…" at bounding box center [478, 223] width 889 height 368
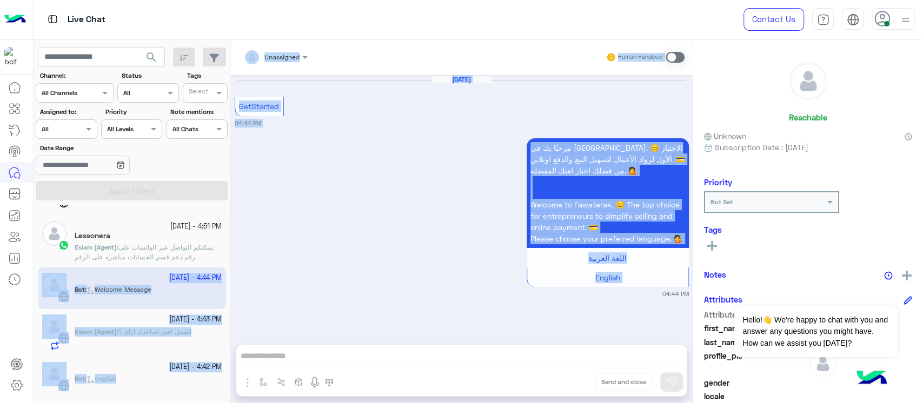
scroll to position [612, 0]
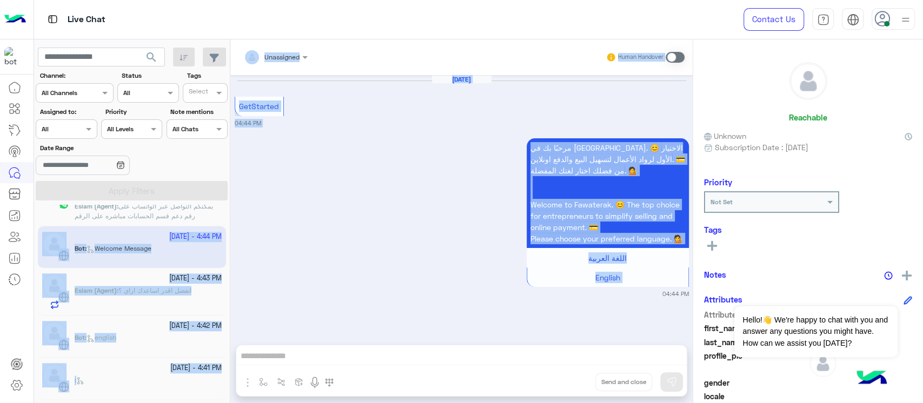
click at [146, 317] on div "28 September - 4:42 PM Bot : english" at bounding box center [132, 337] width 188 height 42
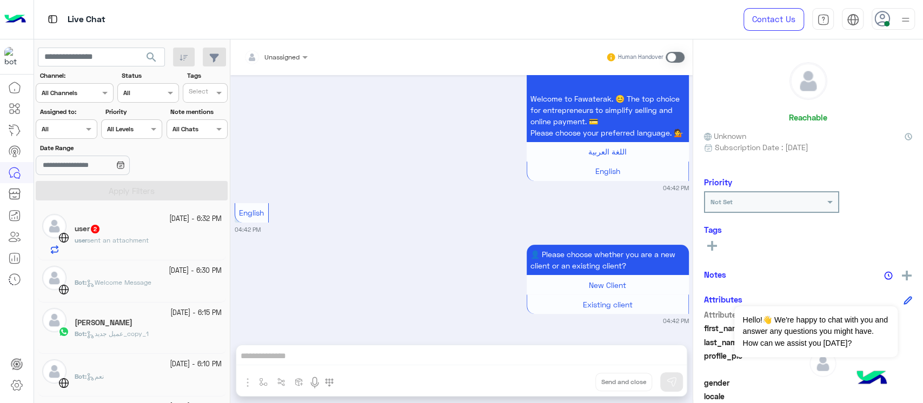
click at [151, 250] on div "user sent an attachment" at bounding box center [148, 245] width 147 height 19
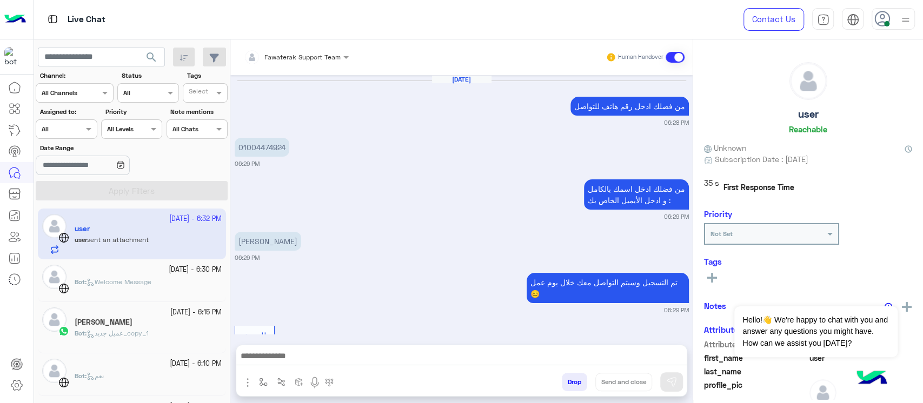
scroll to position [633, 0]
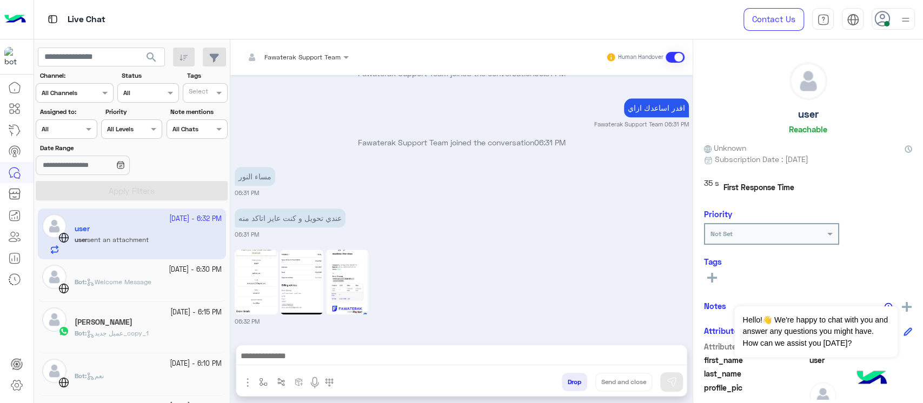
click at [273, 291] on img at bounding box center [256, 282] width 43 height 65
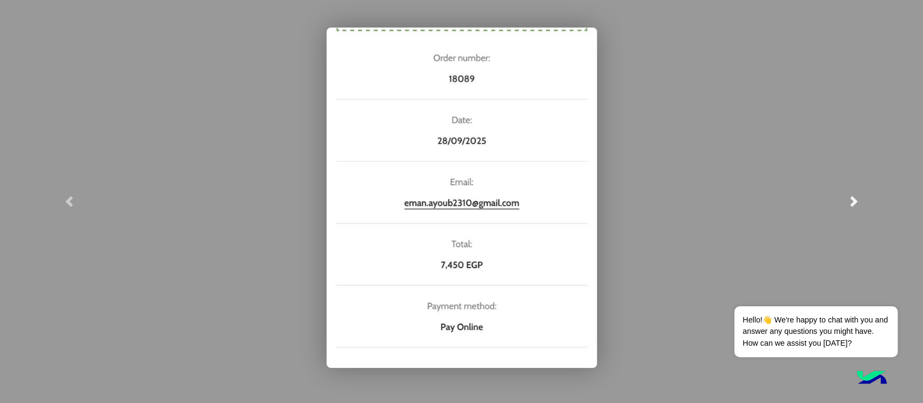
click at [856, 197] on span at bounding box center [853, 201] width 11 height 11
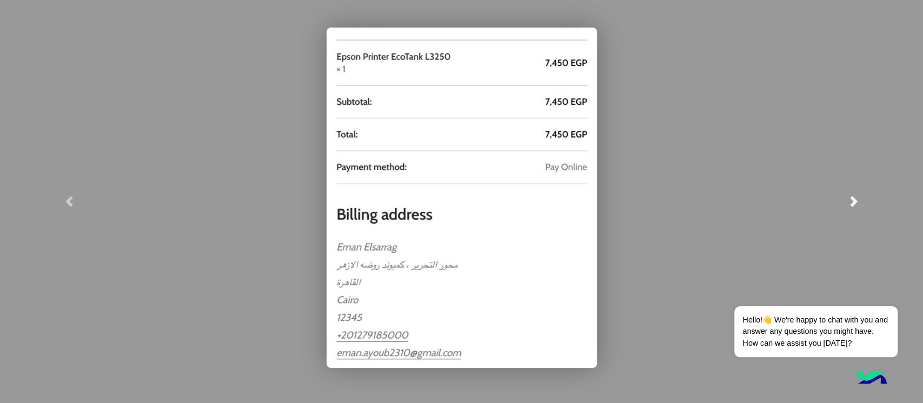
click at [856, 197] on span at bounding box center [853, 201] width 11 height 11
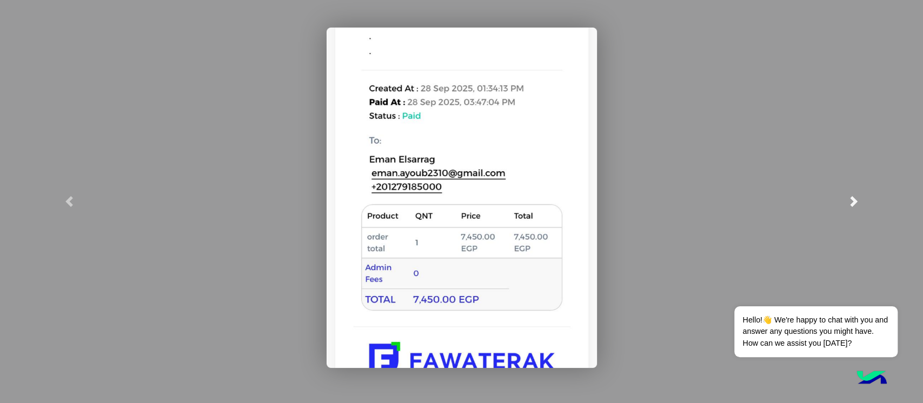
click at [885, 63] on link at bounding box center [853, 201] width 138 height 403
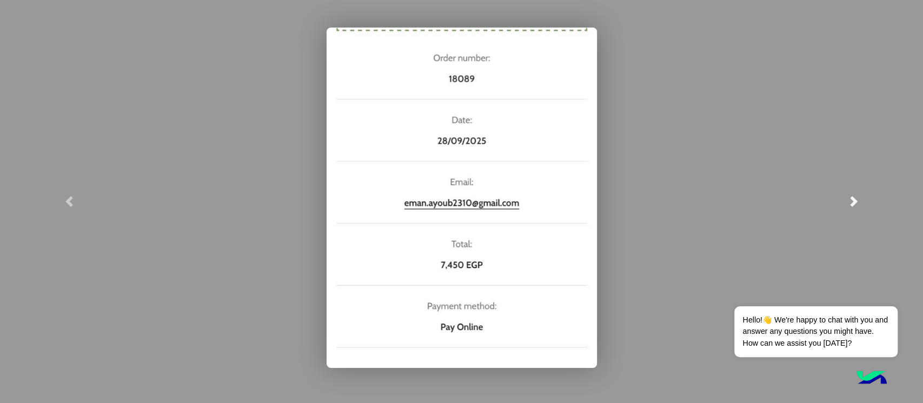
click at [906, 15] on link at bounding box center [853, 201] width 138 height 403
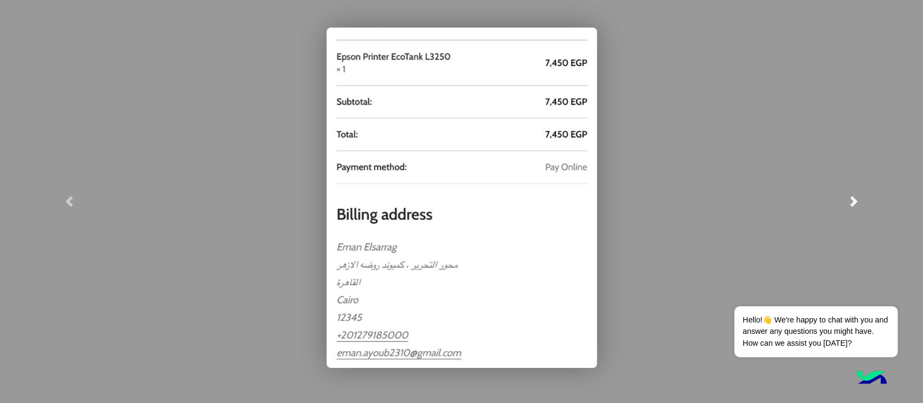
click at [906, 15] on link at bounding box center [853, 201] width 138 height 403
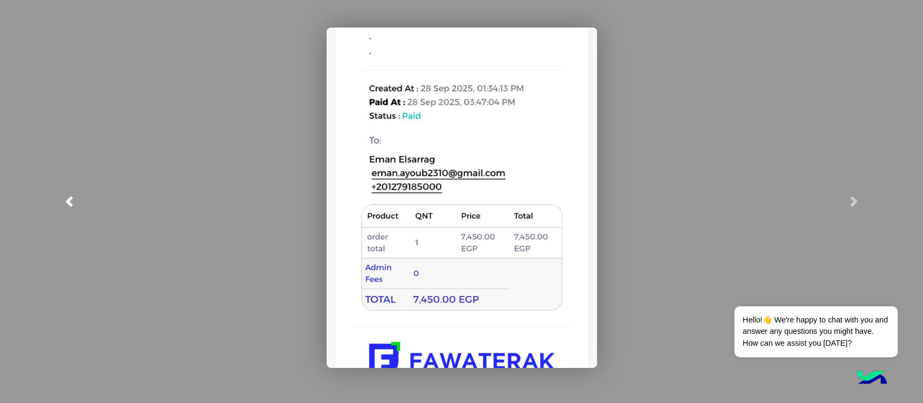
click at [10, 271] on link at bounding box center [69, 201] width 138 height 403
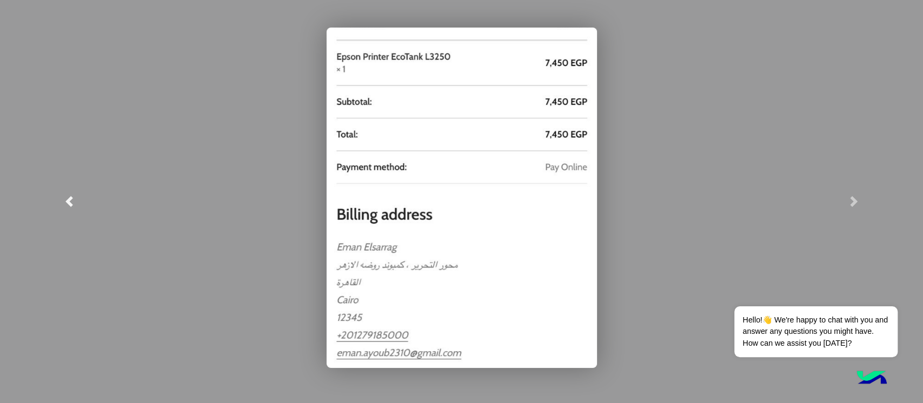
click at [129, 142] on link at bounding box center [69, 201] width 138 height 403
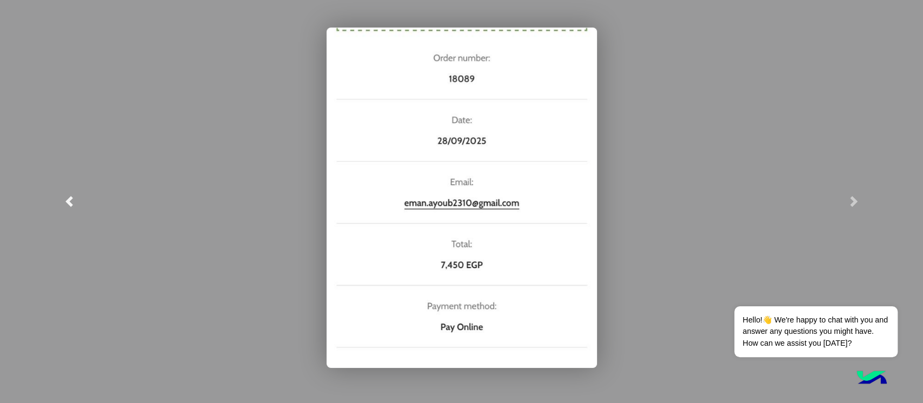
click at [129, 142] on link at bounding box center [69, 201] width 138 height 403
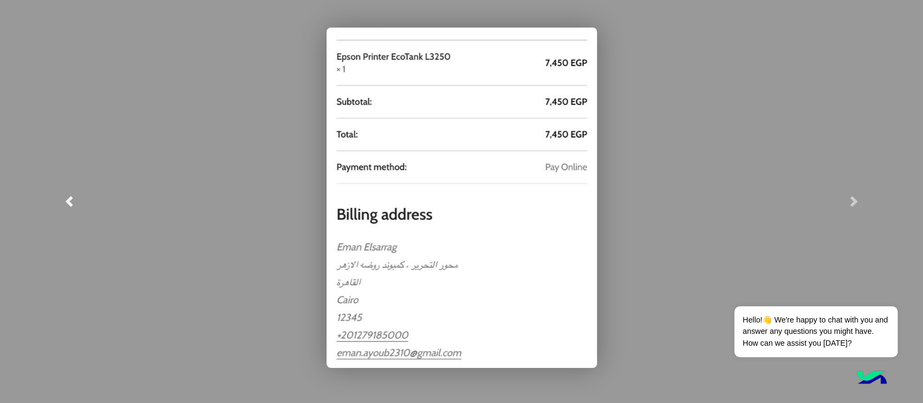
click at [129, 142] on link at bounding box center [69, 201] width 138 height 403
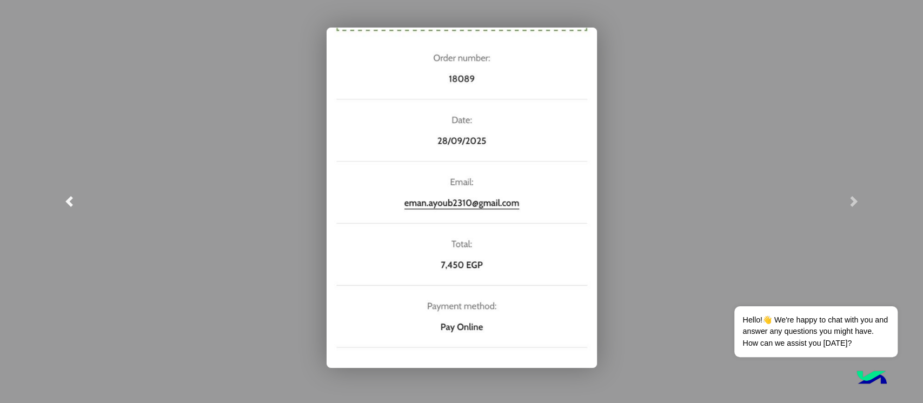
click at [129, 142] on link at bounding box center [69, 201] width 138 height 403
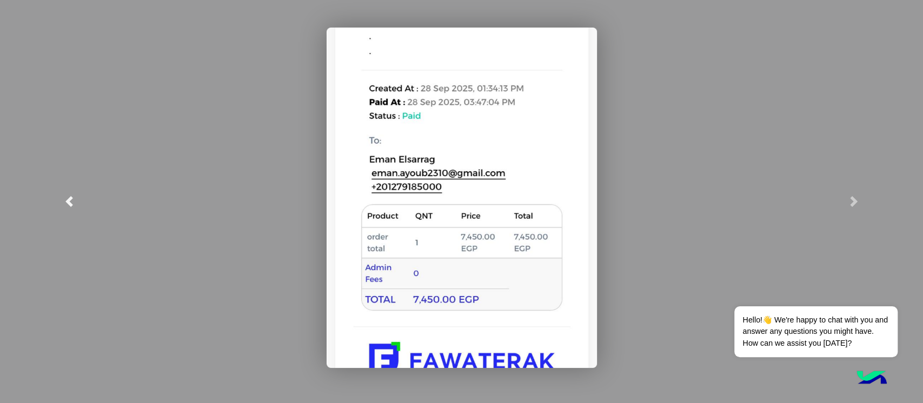
click at [129, 142] on link at bounding box center [69, 201] width 138 height 403
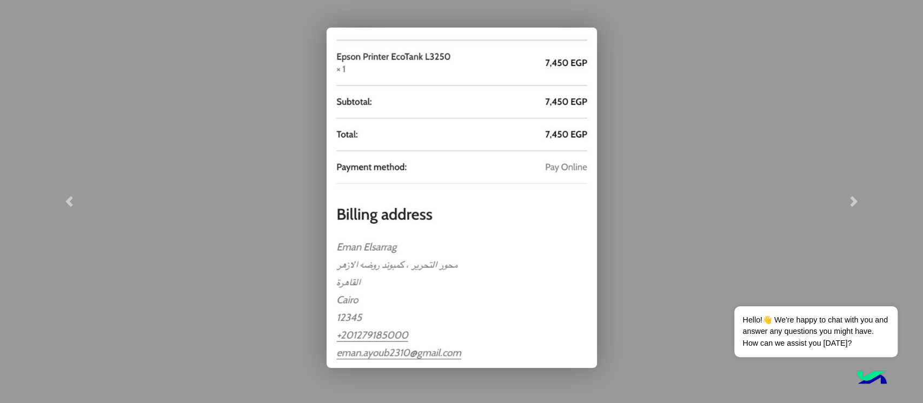
click at [762, 74] on modal-container at bounding box center [461, 201] width 923 height 403
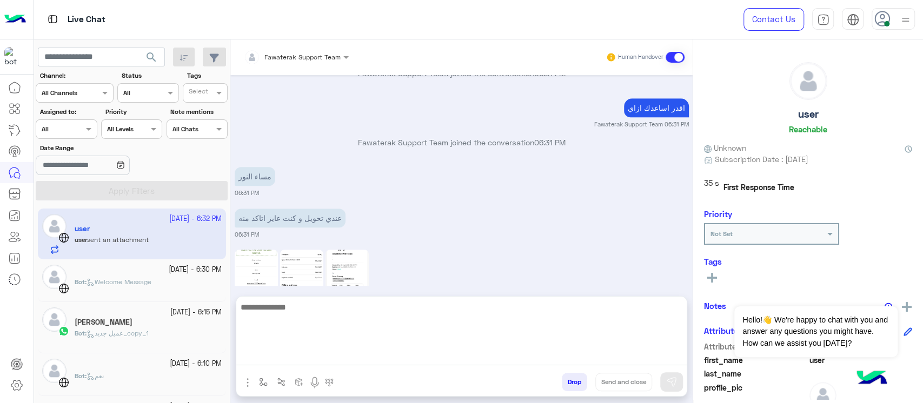
click at [356, 352] on textarea at bounding box center [461, 333] width 450 height 65
type textarea "**********"
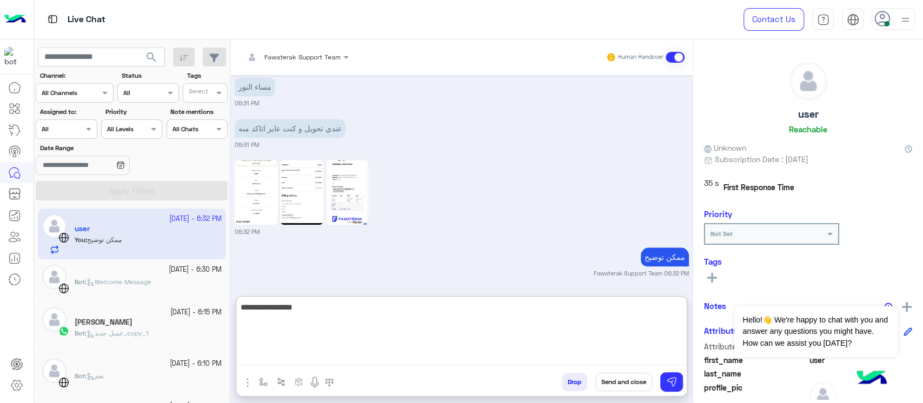
scroll to position [751, 0]
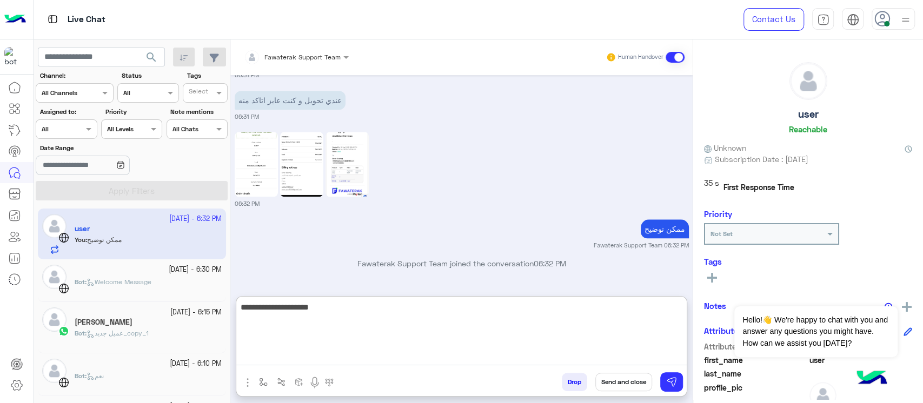
type textarea "**********"
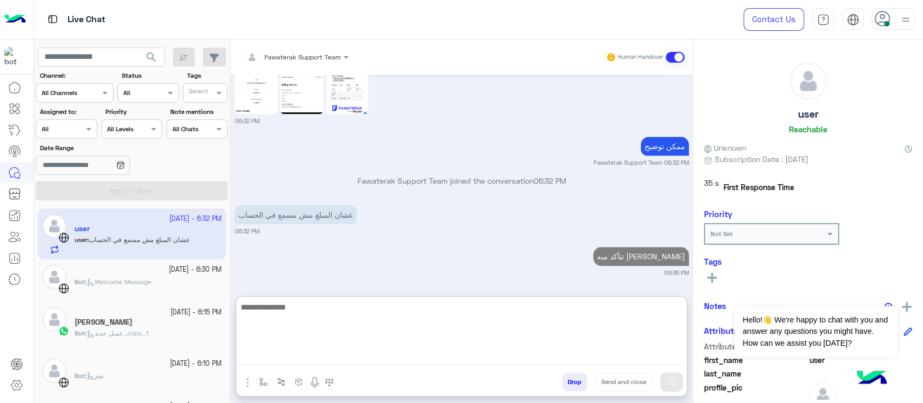
scroll to position [860, 0]
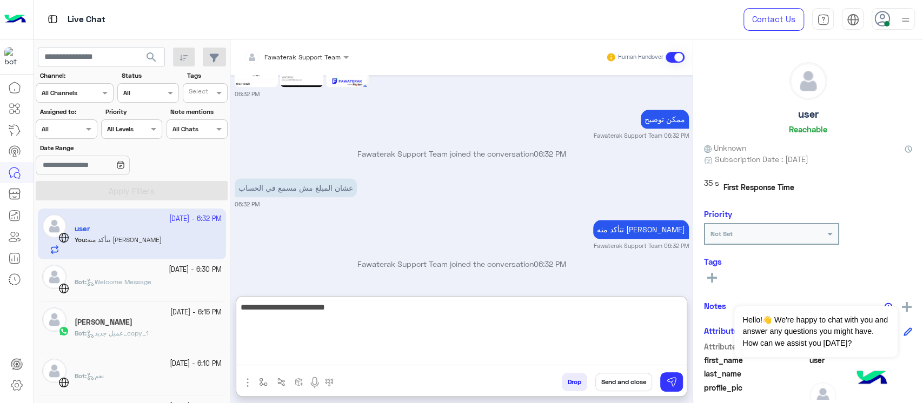
type textarea "**********"
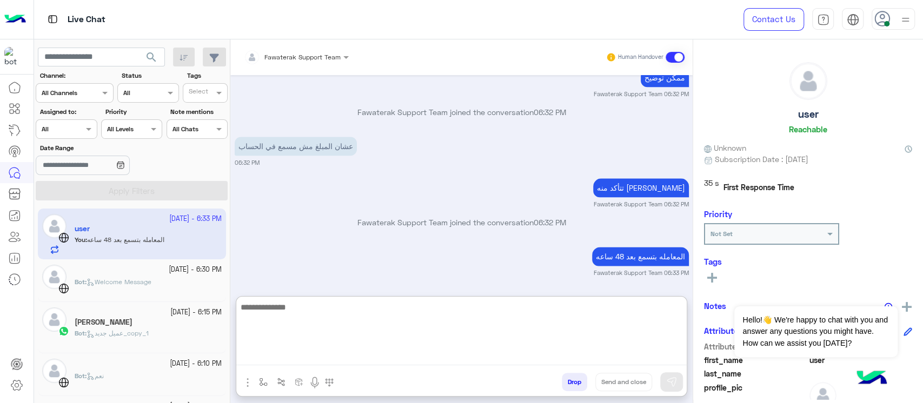
scroll to position [930, 0]
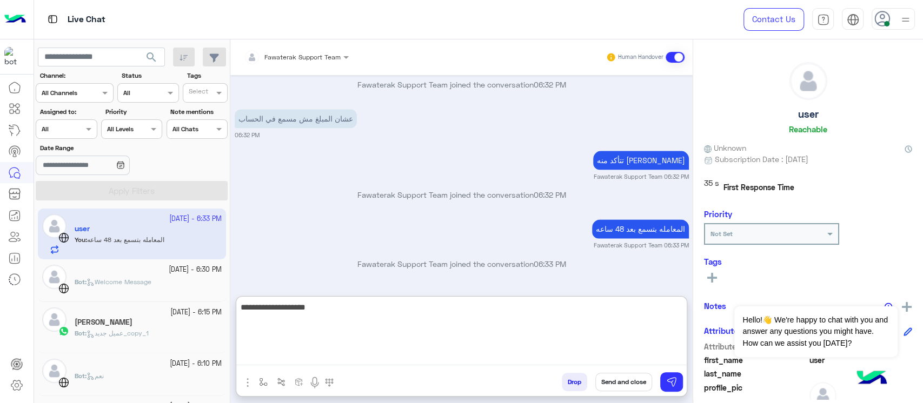
type textarea "**********"
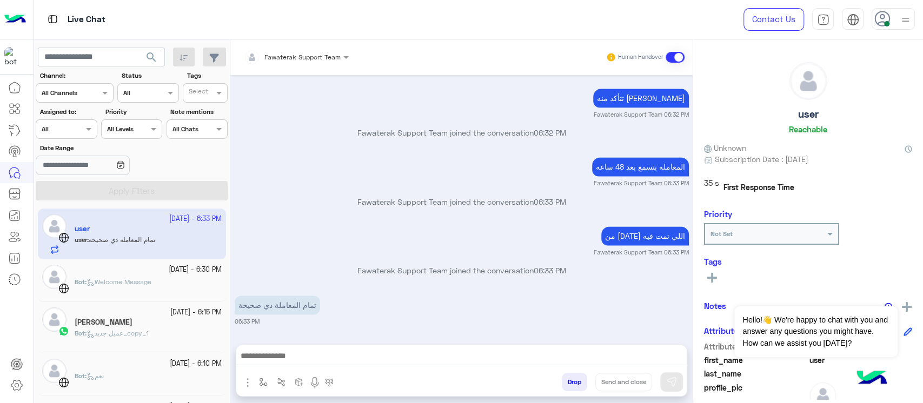
scroll to position [1033, 0]
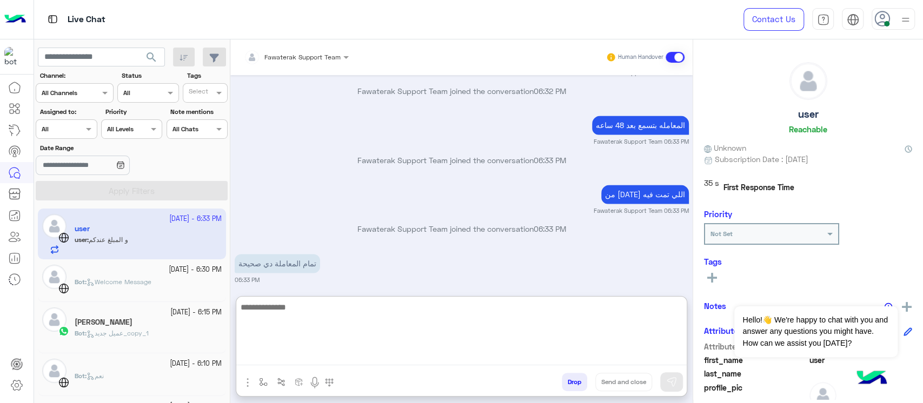
click at [428, 357] on textarea at bounding box center [461, 333] width 450 height 65
type textarea "**********"
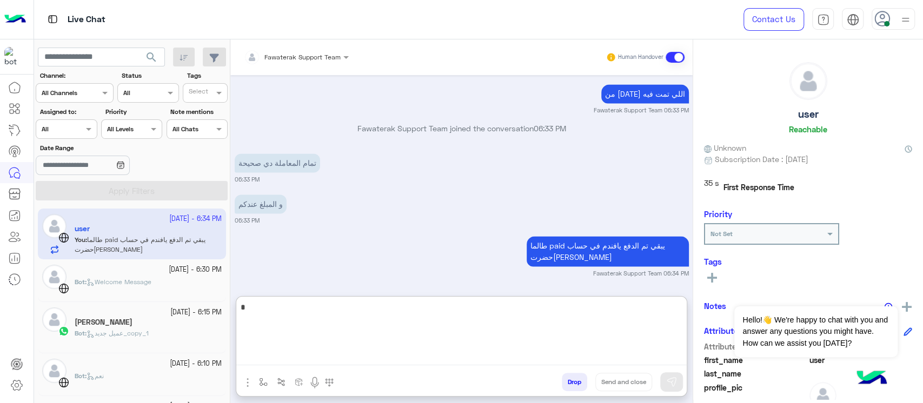
scroll to position [1162, 0]
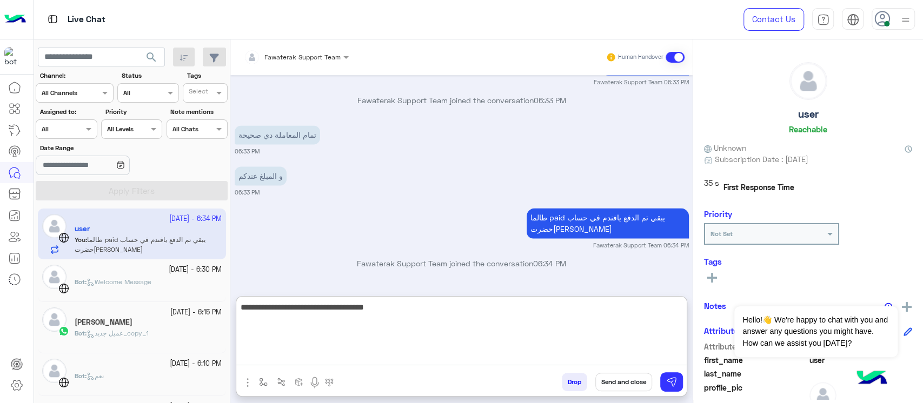
type textarea "**********"
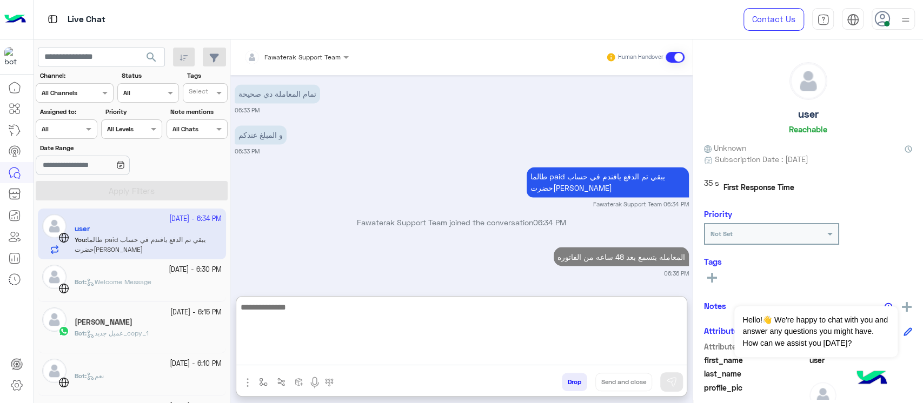
scroll to position [1231, 0]
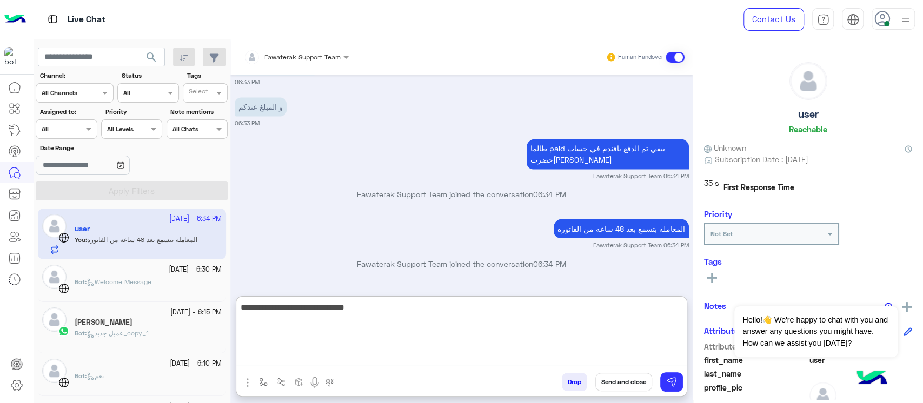
click at [573, 309] on textarea "**********" at bounding box center [461, 333] width 450 height 65
paste textarea "**********"
type textarea "**********"
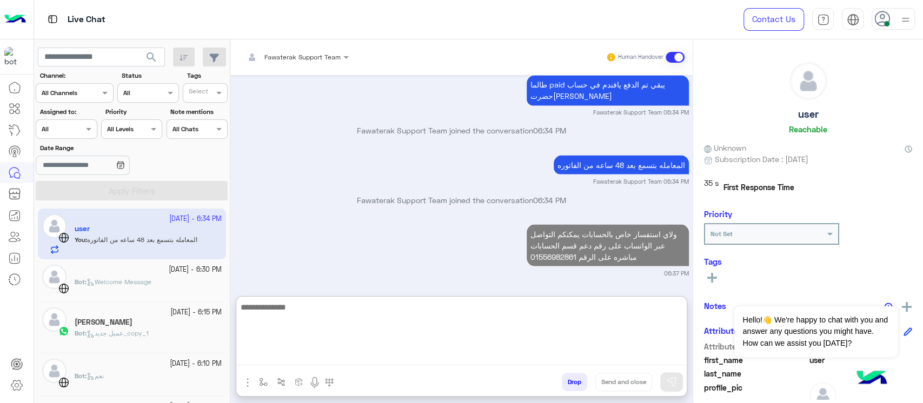
scroll to position [1323, 0]
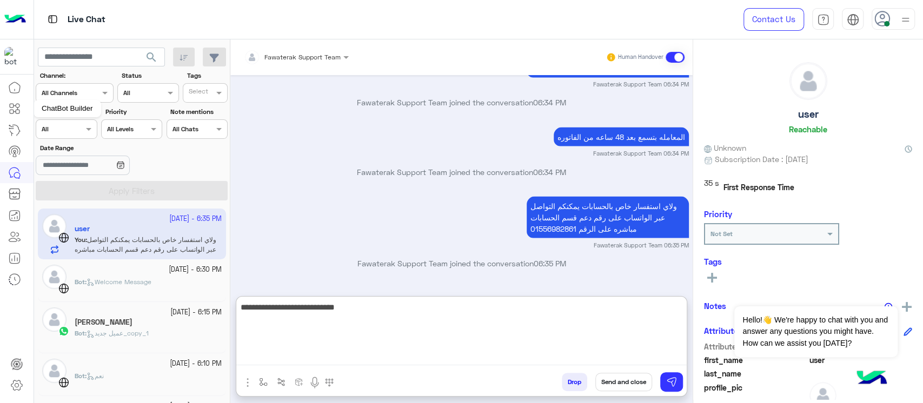
type textarea "**********"
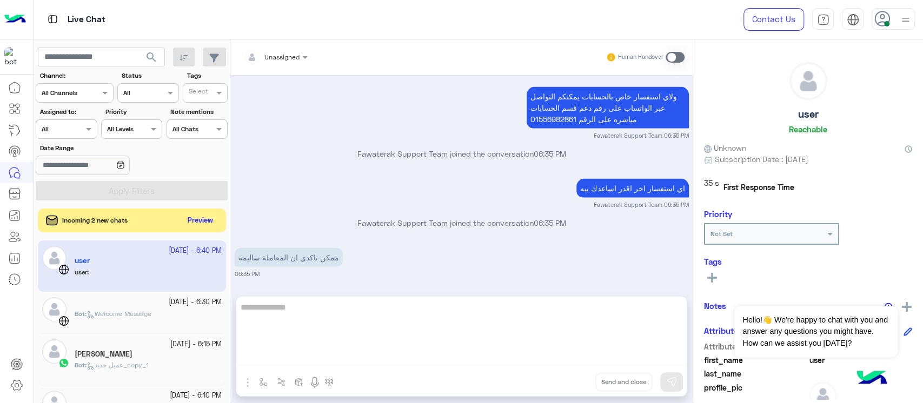
scroll to position [1454, 0]
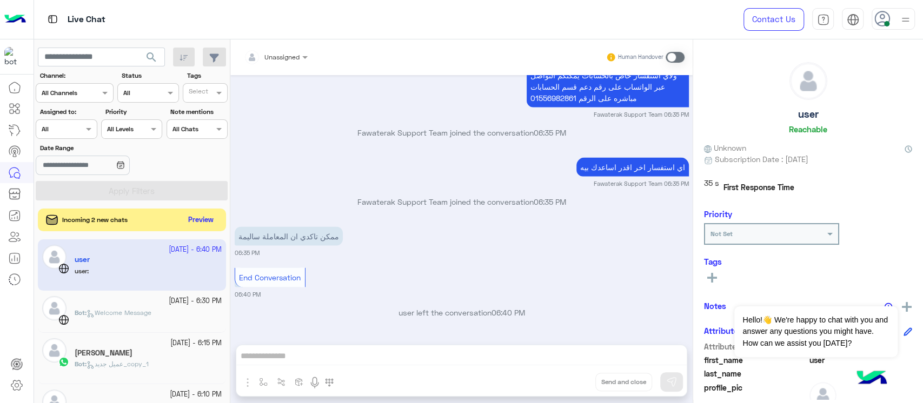
click at [211, 221] on button "Preview" at bounding box center [201, 220] width 34 height 15
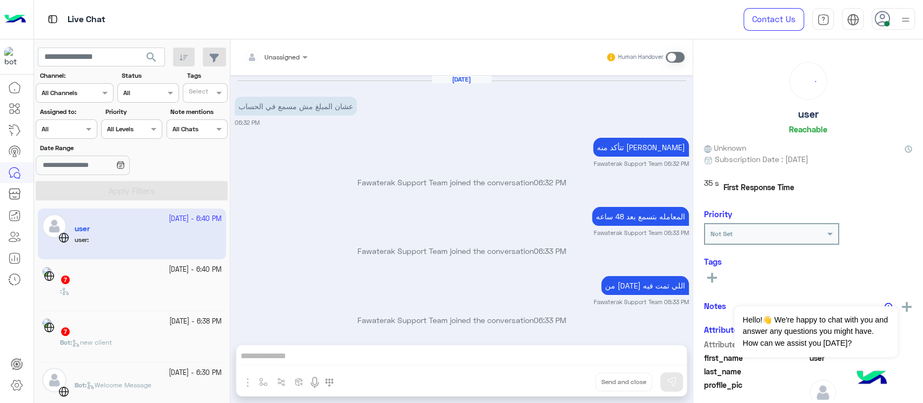
scroll to position [512, 0]
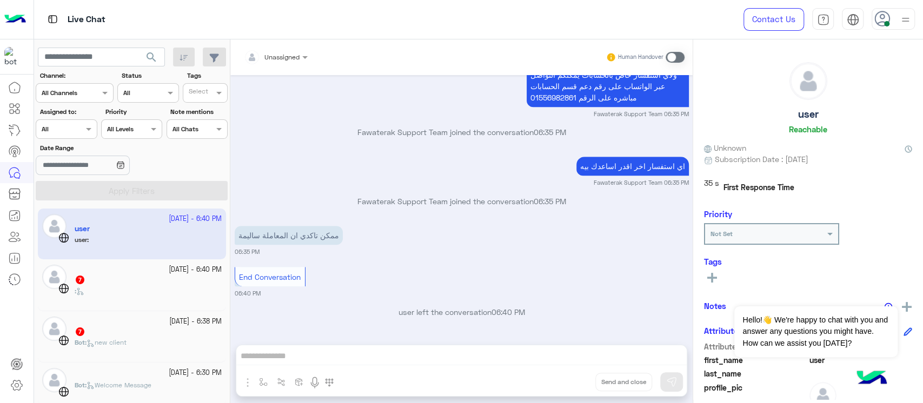
click at [121, 294] on div ":" at bounding box center [148, 295] width 147 height 19
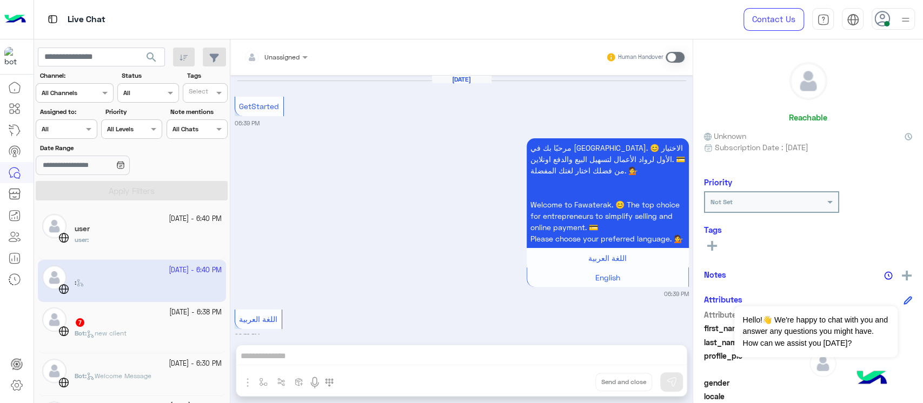
scroll to position [524, 0]
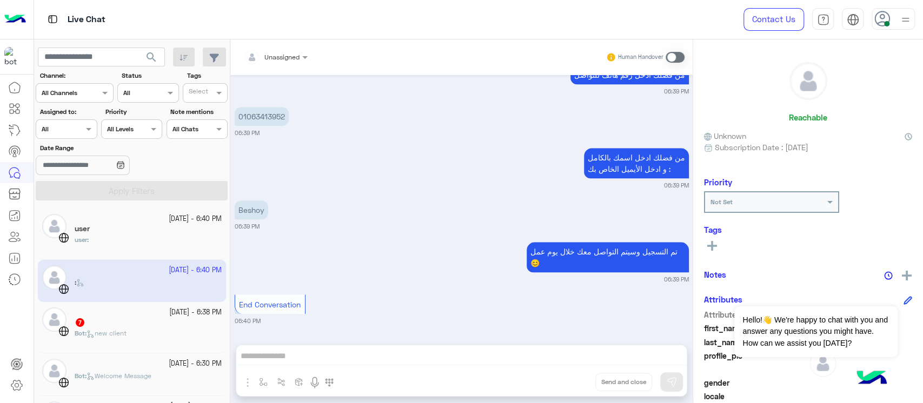
click at [103, 343] on div "Bot : new client" at bounding box center [148, 338] width 147 height 19
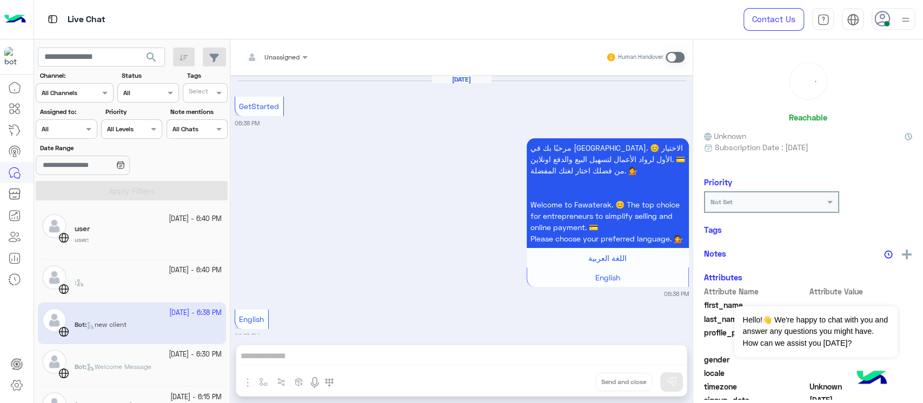
scroll to position [601, 0]
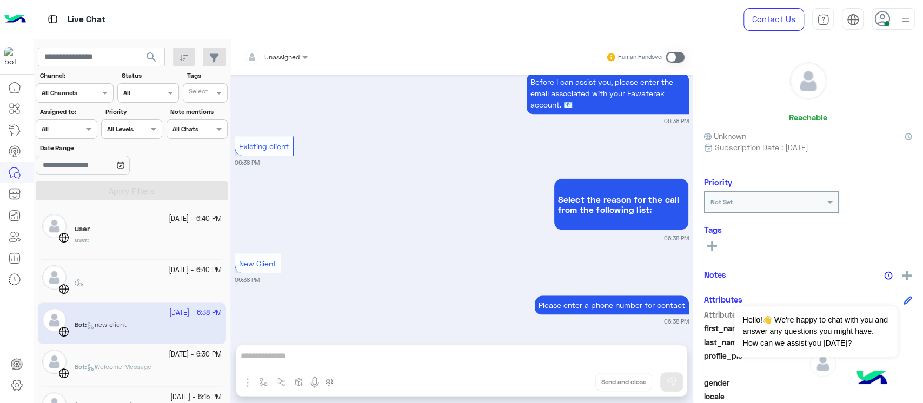
click at [52, 373] on img at bounding box center [54, 362] width 24 height 24
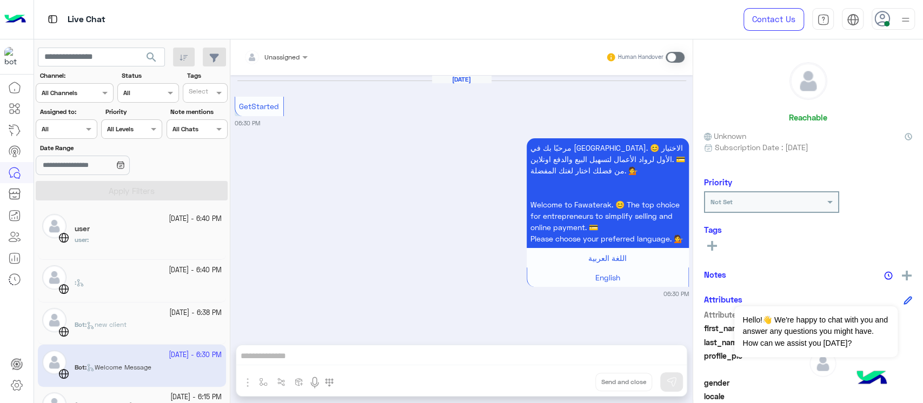
click at [230, 268] on mat-drawer "Unassigned Human Handover Sep 28, 2025 GetStarted 06:30 PM مرحبًا بك في فواتيرك…" at bounding box center [576, 223] width 693 height 368
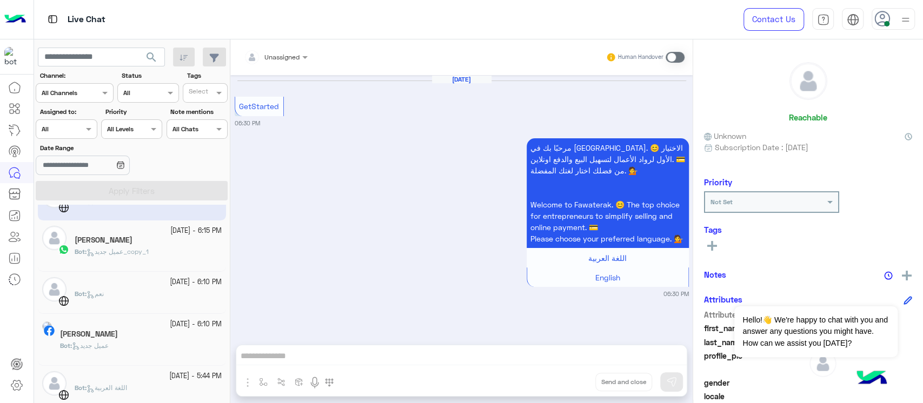
scroll to position [177, 0]
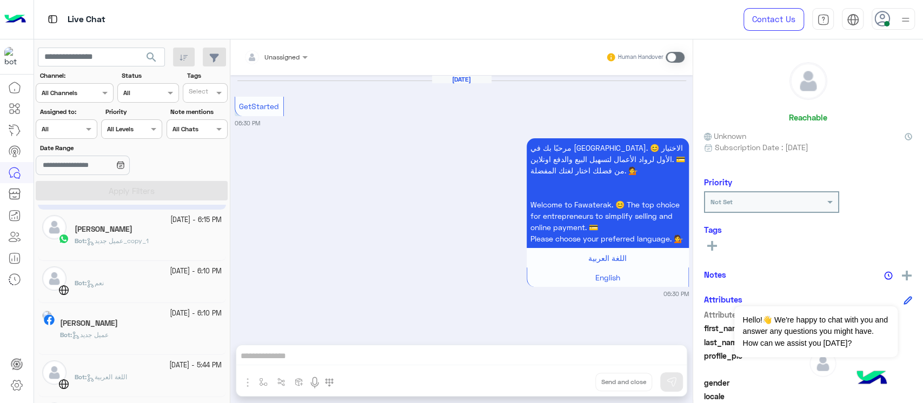
click at [230, 268] on mat-drawer "Unassigned Human Handover Sep 28, 2025 GetStarted 06:30 PM مرحبًا بك في فواتيرك…" at bounding box center [576, 223] width 693 height 368
drag, startPoint x: 225, startPoint y: 282, endPoint x: 231, endPoint y: 283, distance: 6.0
click at [231, 283] on mat-drawer-container "search Channel: Channel All Channels Status Channel All Tags Select Assigned to…" at bounding box center [478, 223] width 889 height 368
click at [229, 275] on div "28 September - 6:40 PM user user : 28 September - 6:40 PM : 28 September - 6:38…" at bounding box center [132, 306] width 196 height 203
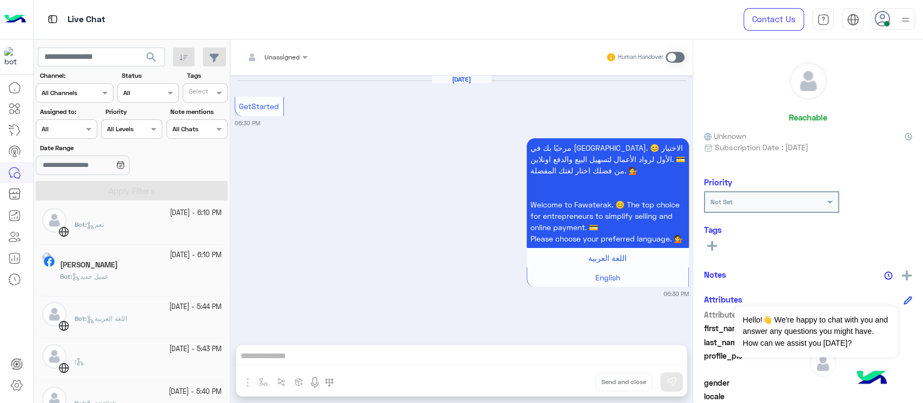
scroll to position [0, 0]
